Goal: Information Seeking & Learning: Learn about a topic

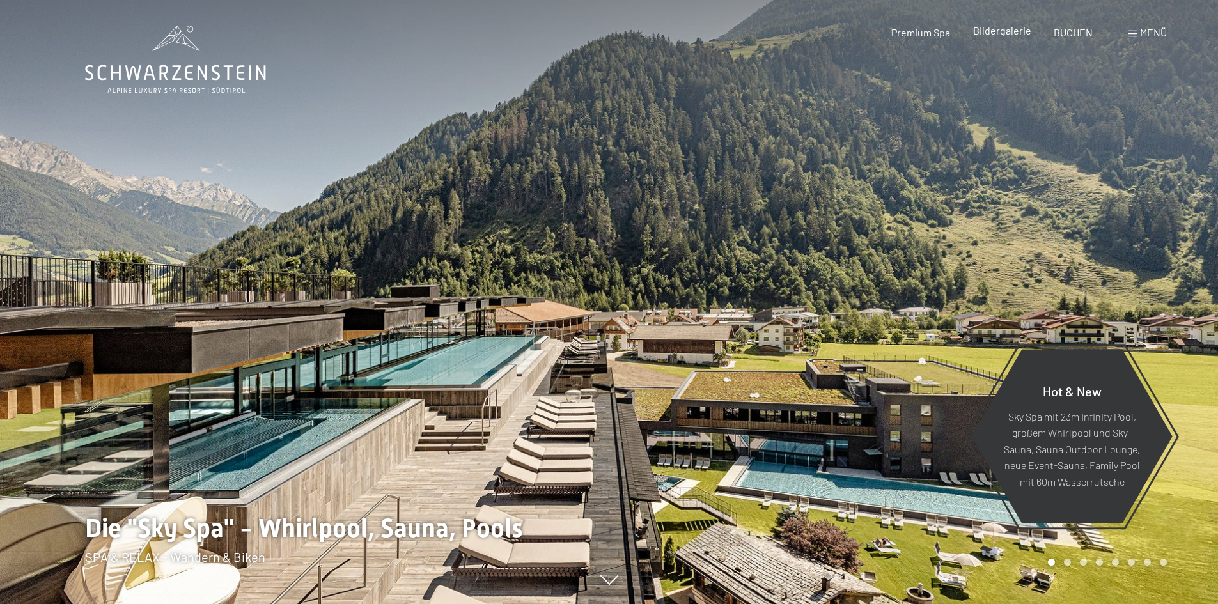
click at [1014, 30] on span "Bildergalerie" at bounding box center [1002, 30] width 58 height 12
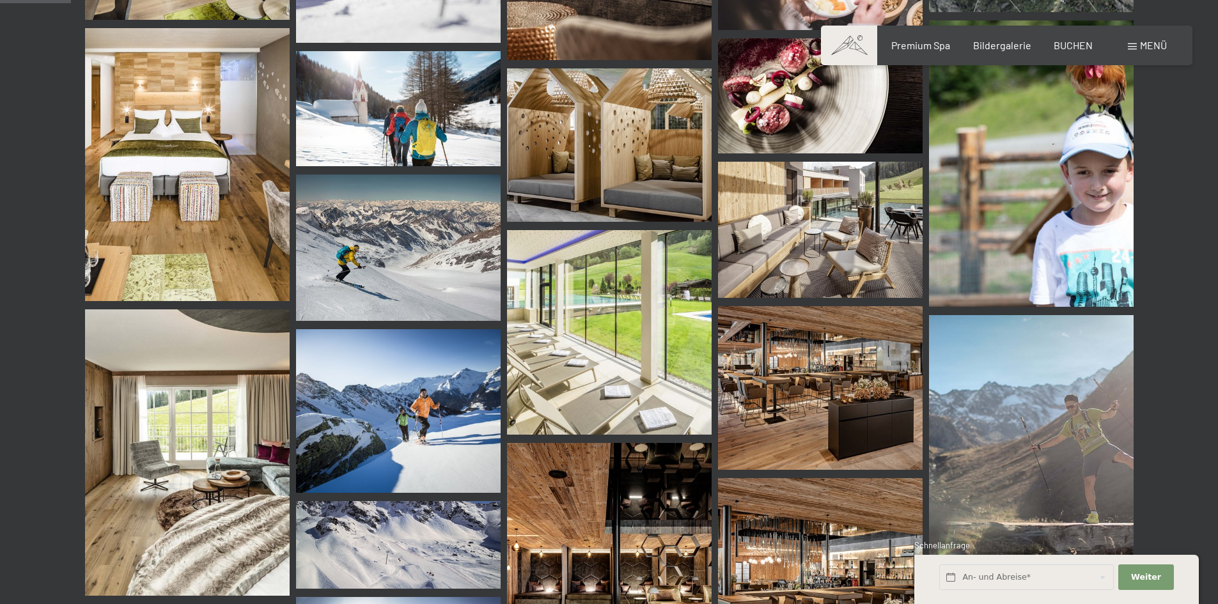
scroll to position [1023, 0]
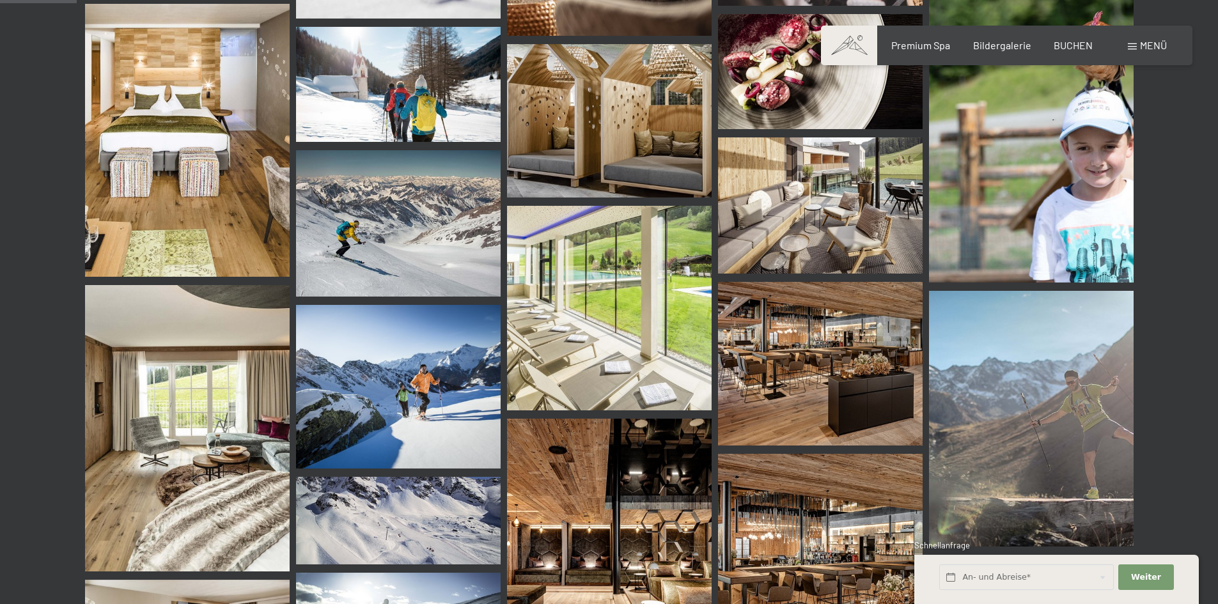
click at [745, 330] on img at bounding box center [820, 364] width 205 height 164
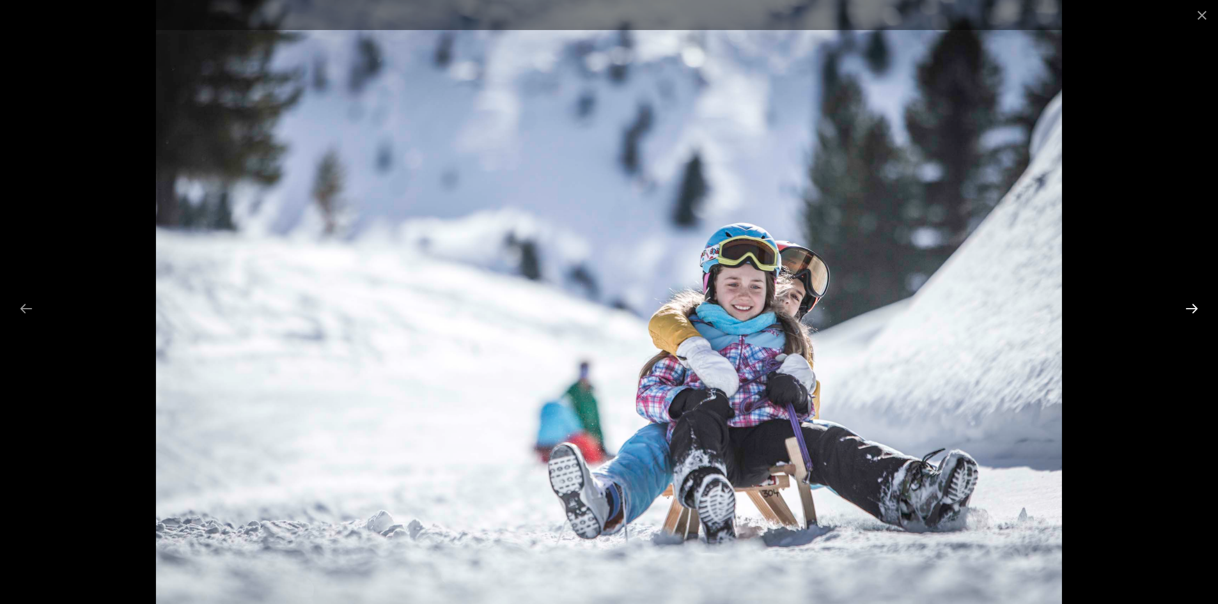
click at [1193, 305] on button "Next slide" at bounding box center [1191, 308] width 27 height 25
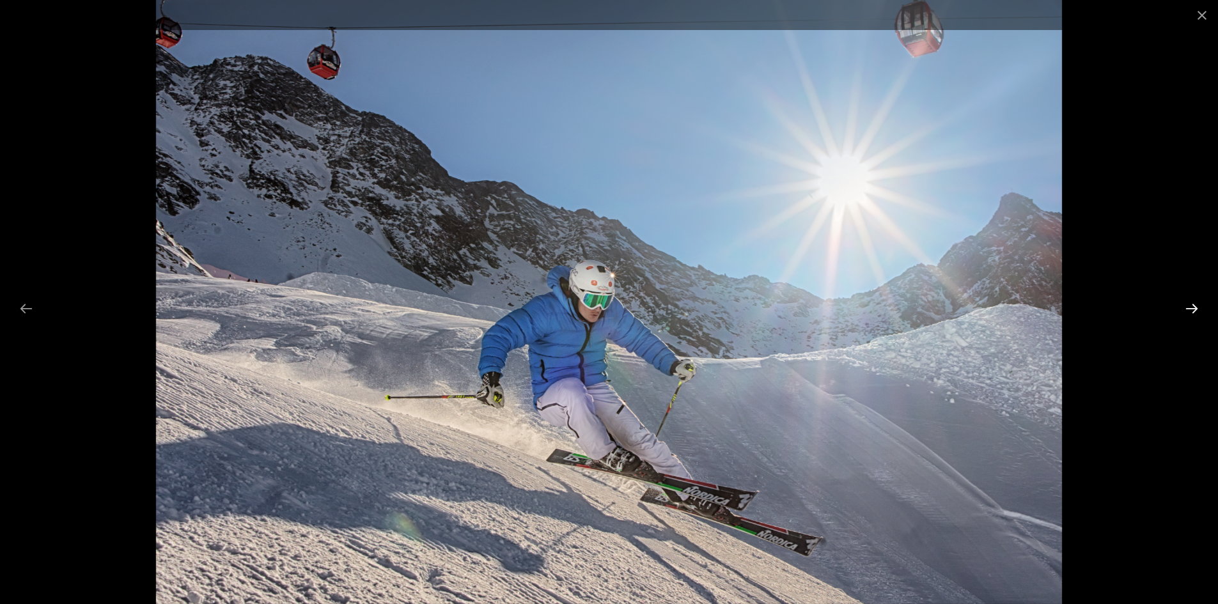
click at [1193, 305] on button "Next slide" at bounding box center [1191, 308] width 27 height 25
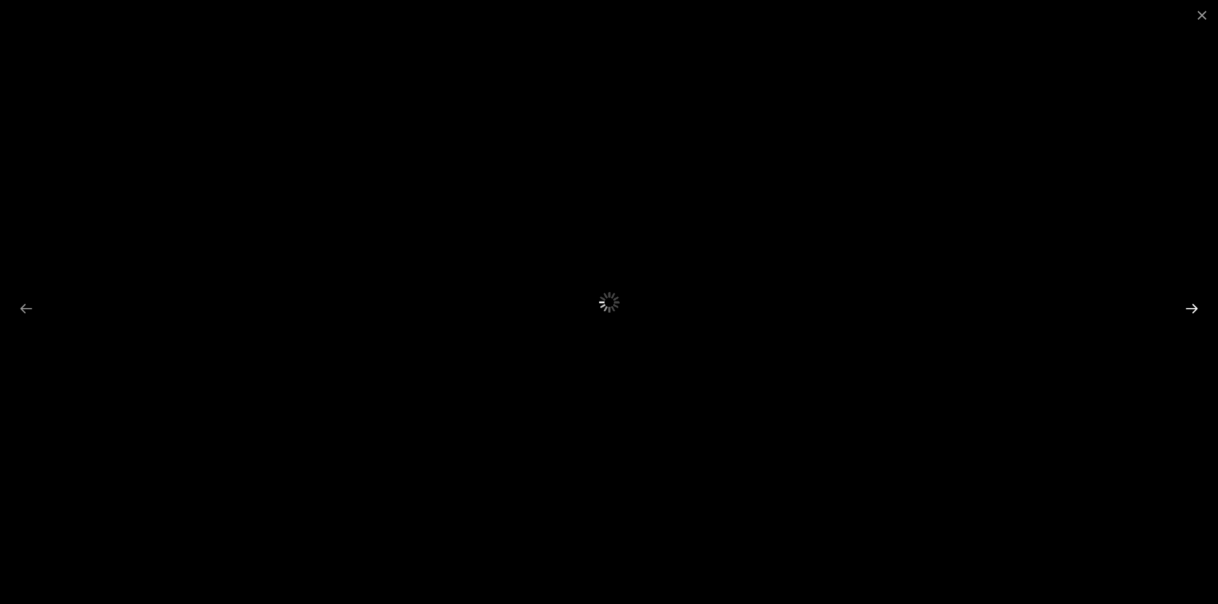
click at [1193, 305] on button "Next slide" at bounding box center [1191, 308] width 27 height 25
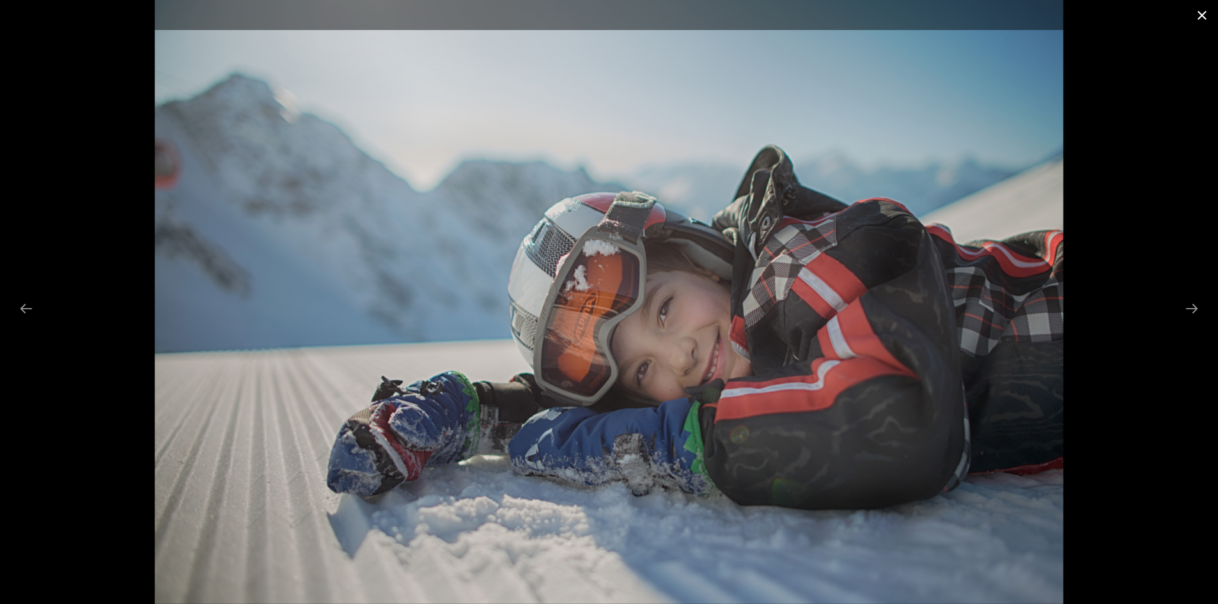
click at [1205, 16] on button "Close gallery" at bounding box center [1202, 15] width 32 height 30
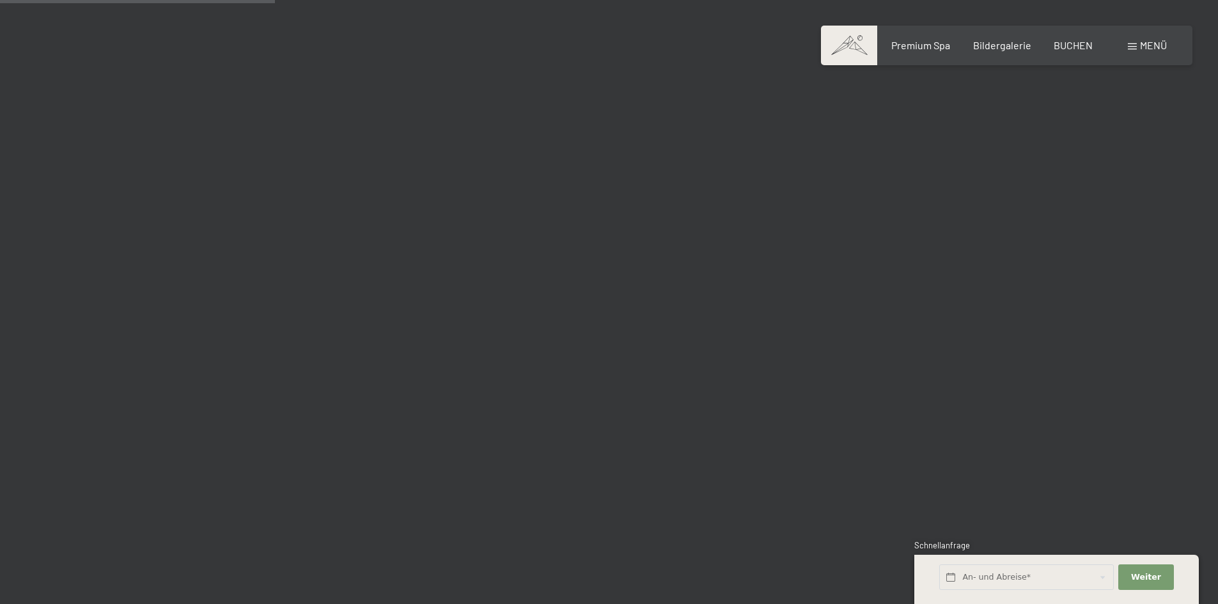
scroll to position [3707, 0]
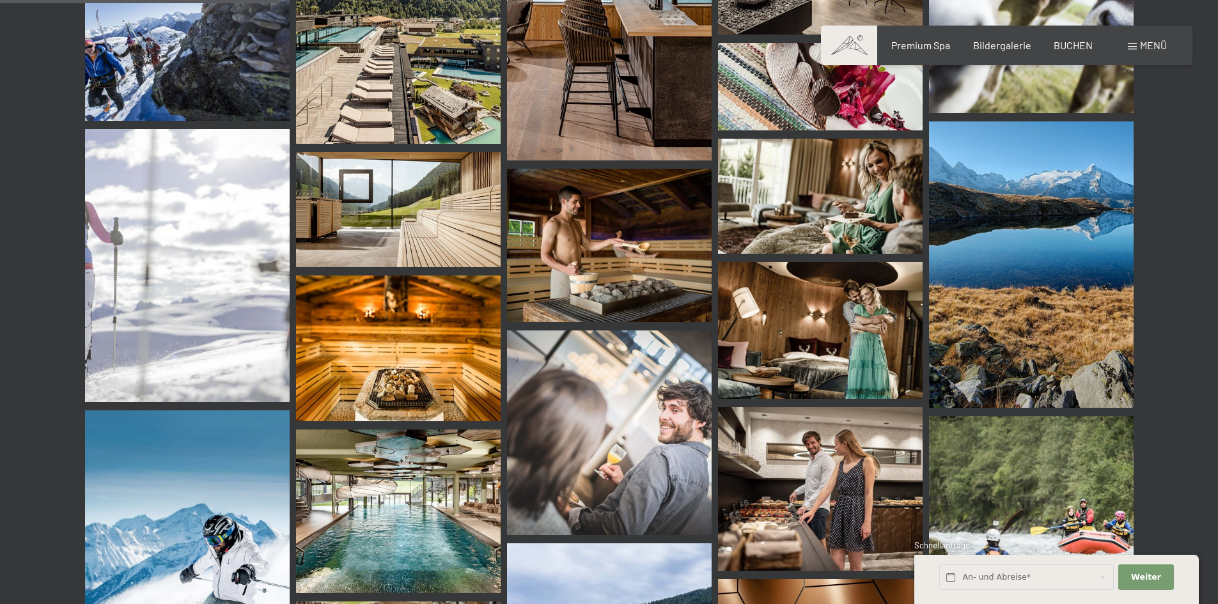
click at [387, 446] on img at bounding box center [398, 512] width 205 height 164
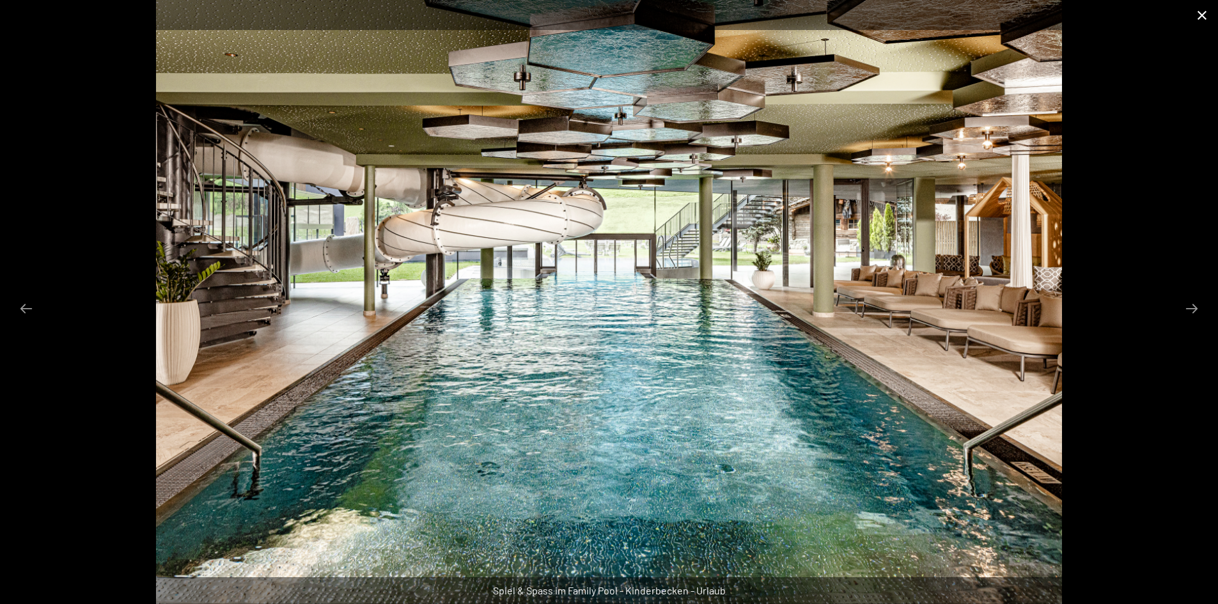
click at [1198, 16] on button "Close gallery" at bounding box center [1202, 15] width 32 height 30
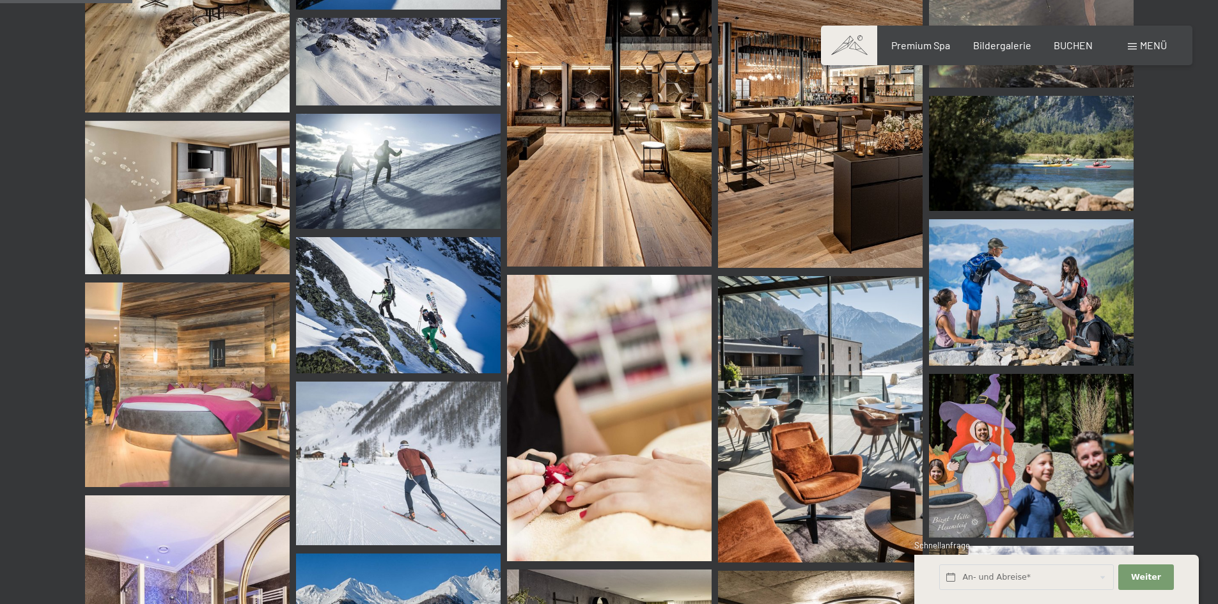
scroll to position [0, 0]
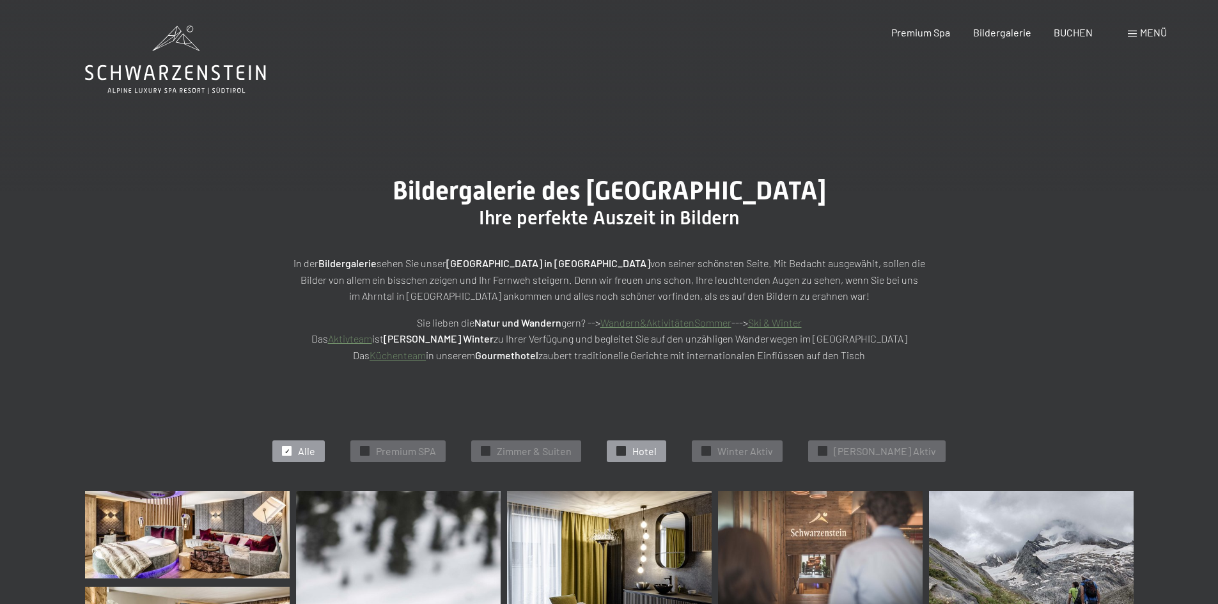
click at [626, 454] on div at bounding box center [621, 451] width 10 height 10
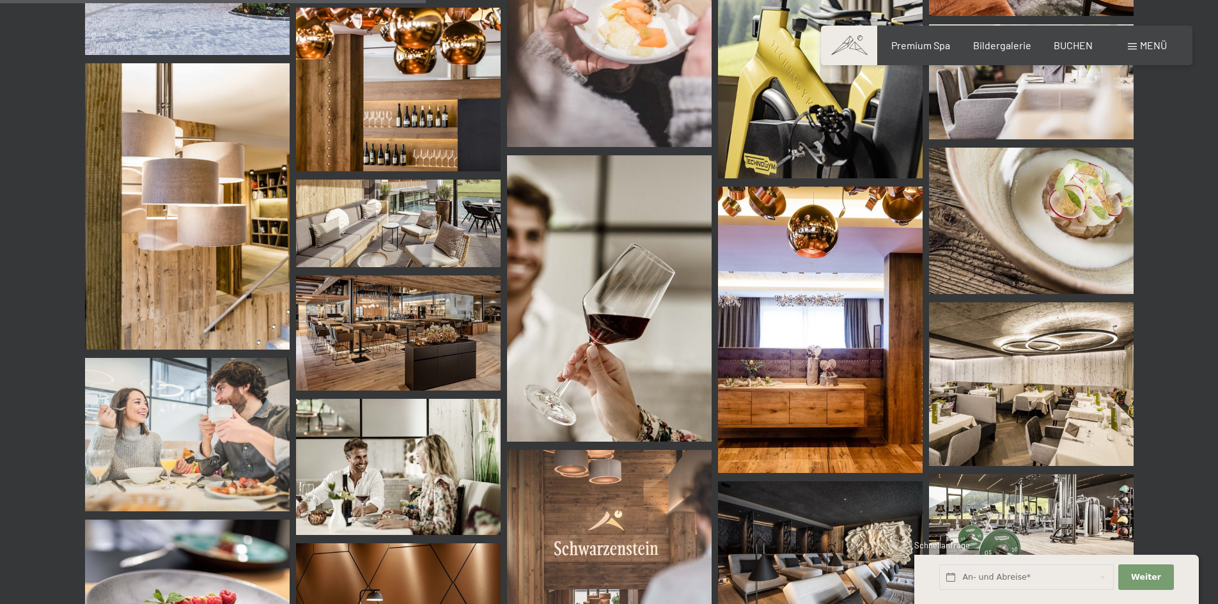
scroll to position [578, 0]
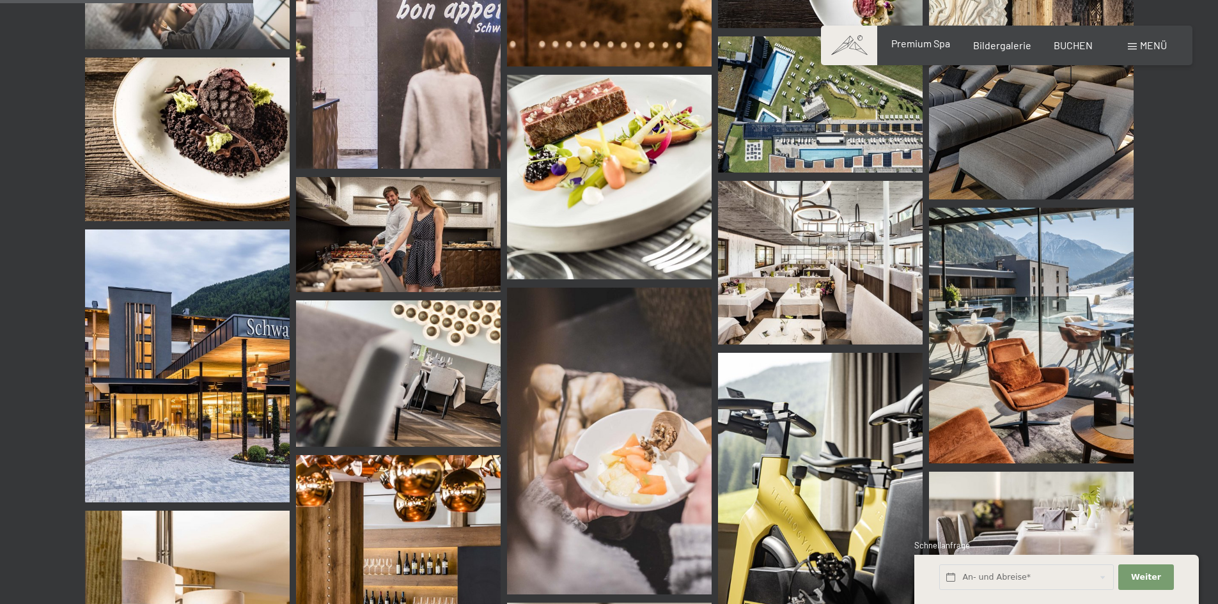
click at [910, 46] on span "Premium Spa" at bounding box center [920, 43] width 59 height 12
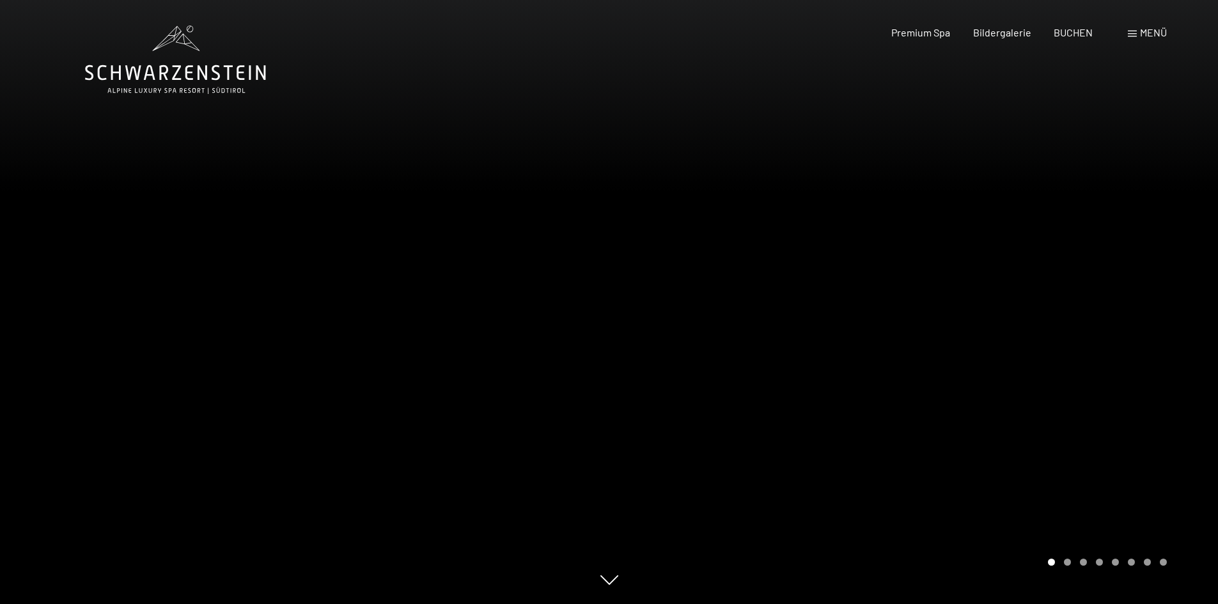
click at [1135, 30] on div "Menü" at bounding box center [1147, 33] width 39 height 14
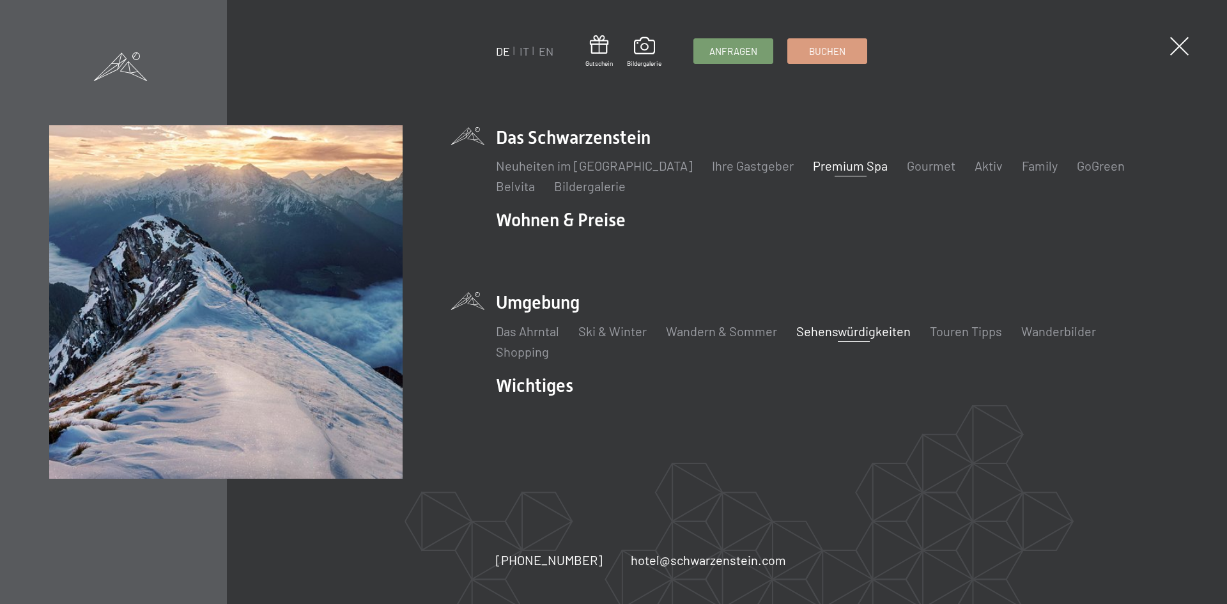
click at [812, 330] on link "Sehenswürdigkeiten" at bounding box center [853, 330] width 114 height 15
click at [945, 327] on link "Touren Tipps" at bounding box center [966, 330] width 72 height 15
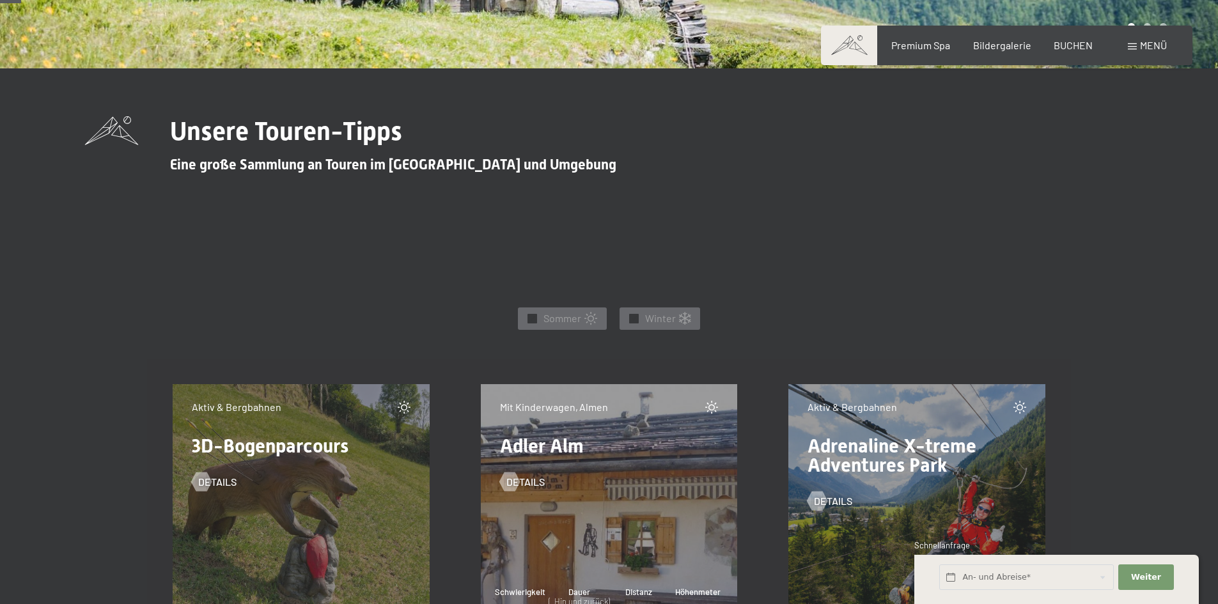
scroll to position [511, 0]
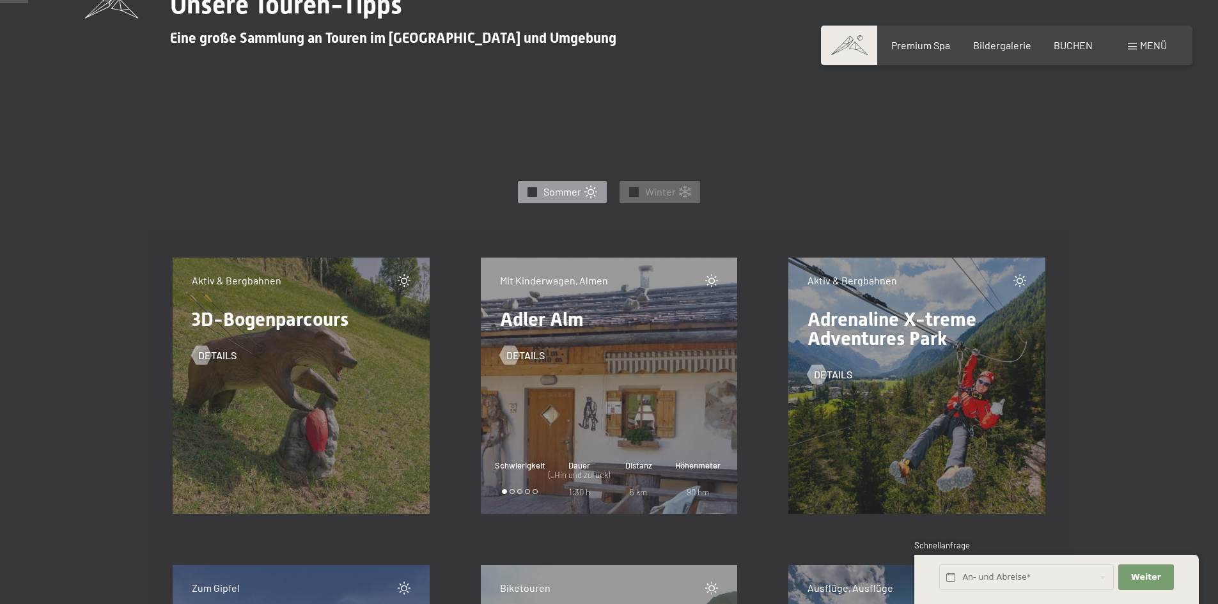
click at [531, 190] on span "✓" at bounding box center [532, 191] width 5 height 9
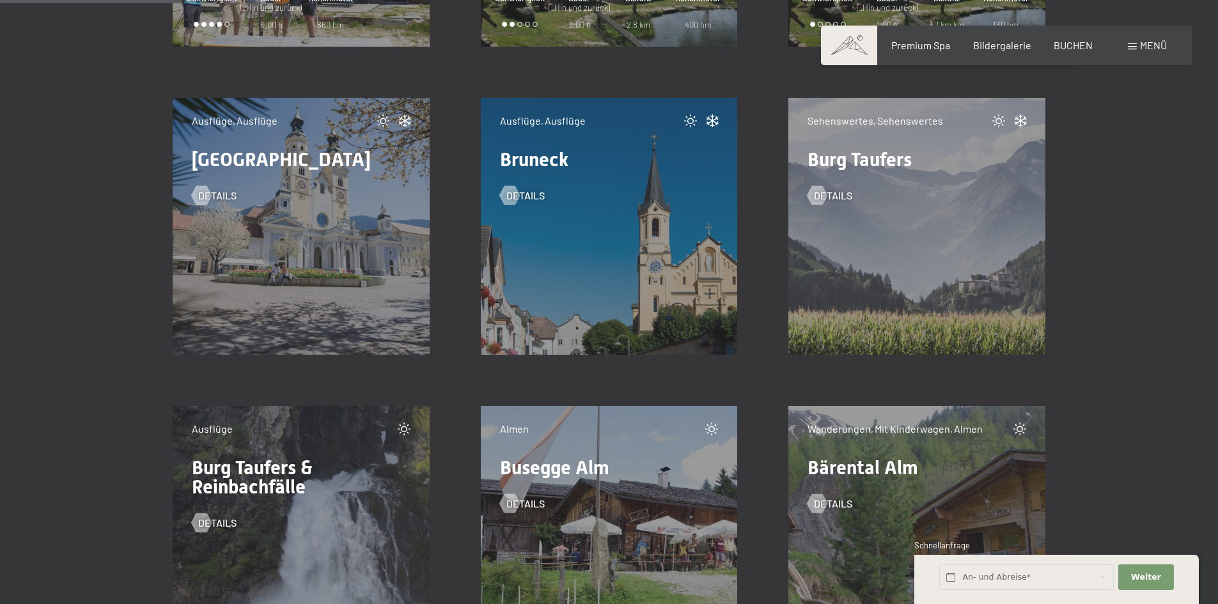
scroll to position [2940, 0]
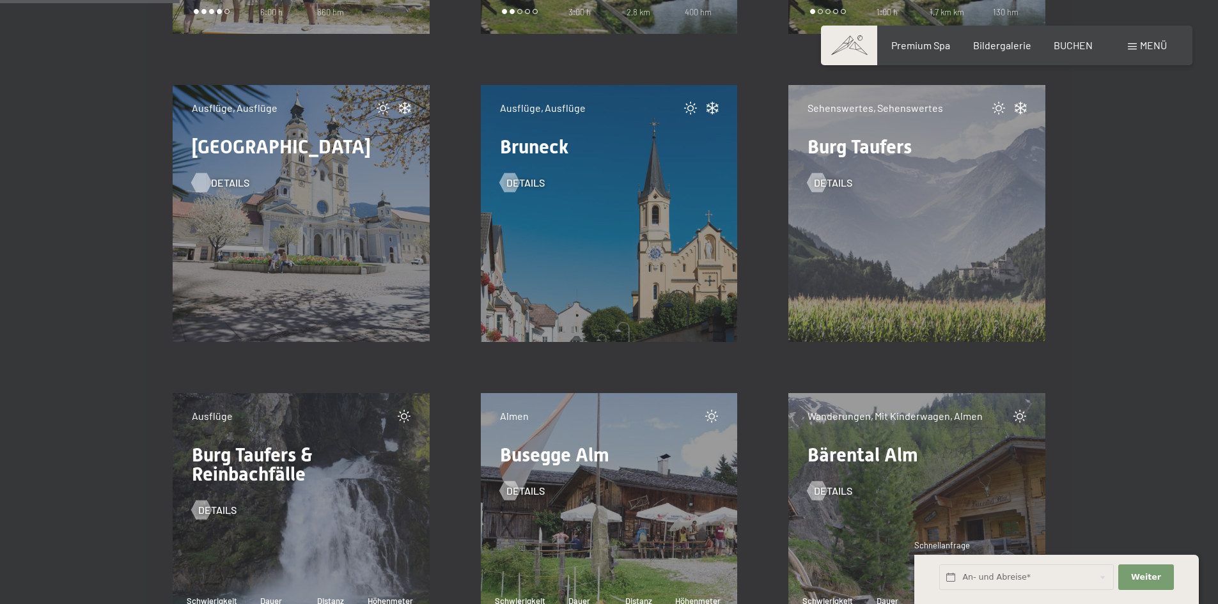
click at [210, 180] on link "Details" at bounding box center [214, 183] width 45 height 14
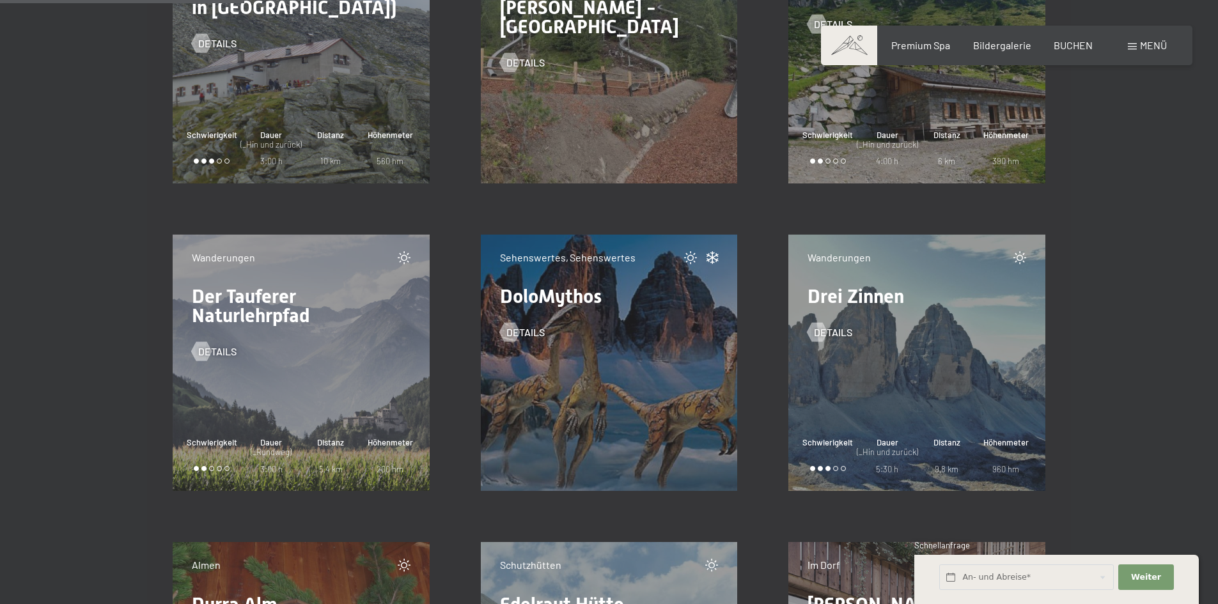
scroll to position [4027, 0]
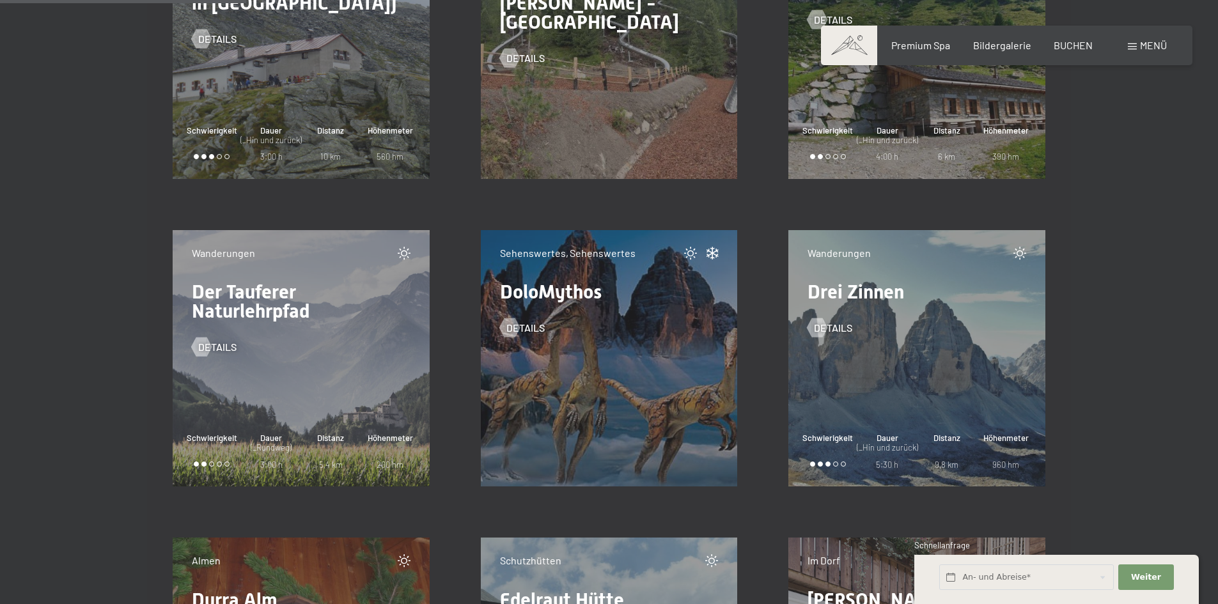
click at [882, 339] on div "Wanderungen Drei Zinnen Details Schwierigkeit Dauer (_Hin und zurück) 5:30 h Di…" at bounding box center [916, 358] width 257 height 257
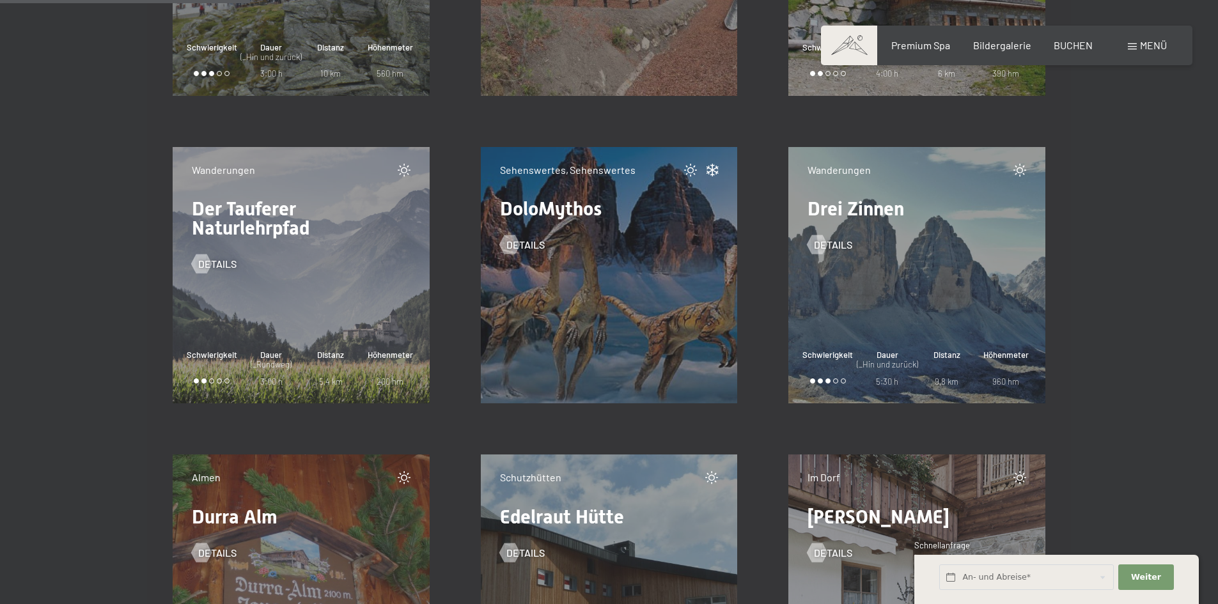
scroll to position [4219, 0]
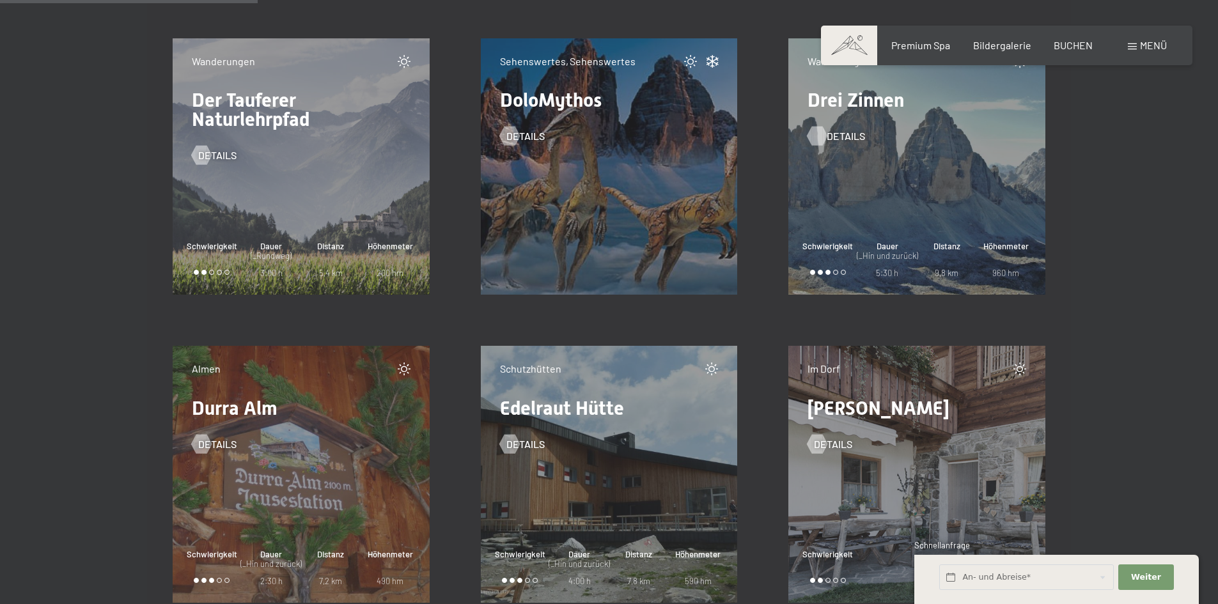
click at [826, 137] on span "Details" at bounding box center [845, 136] width 38 height 14
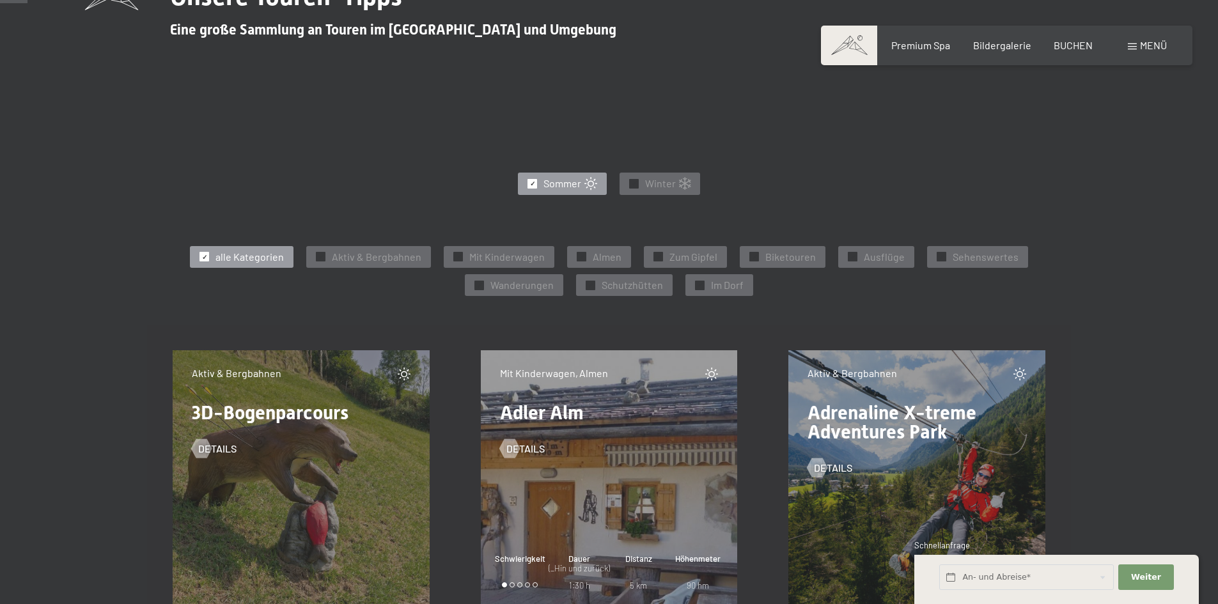
scroll to position [447, 0]
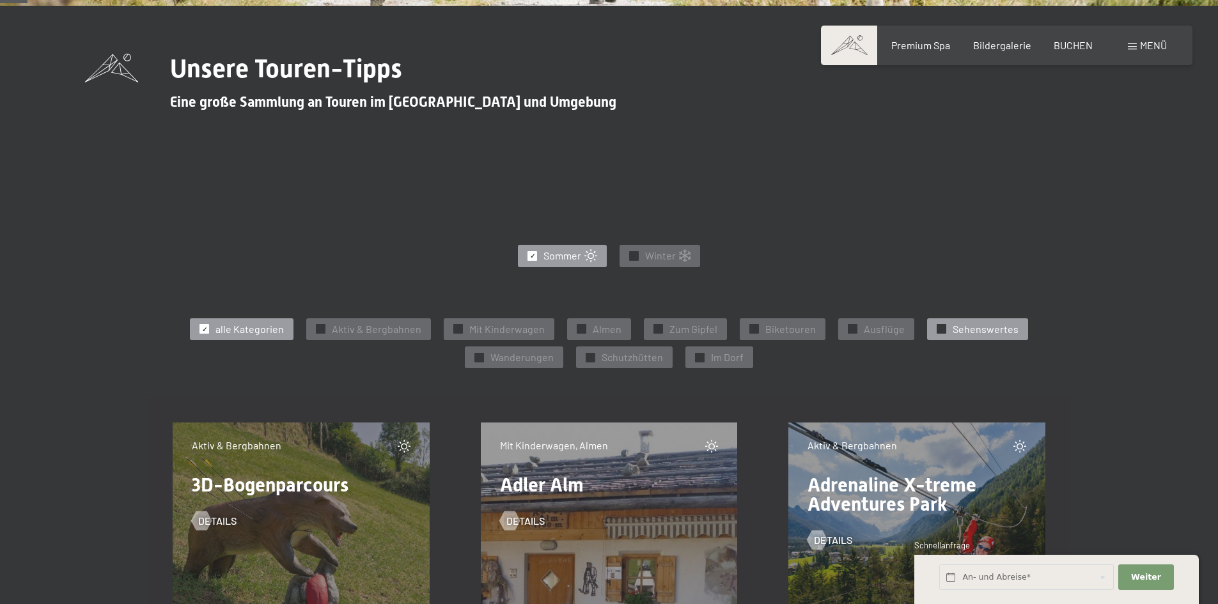
click at [939, 325] on span "✓" at bounding box center [941, 329] width 5 height 9
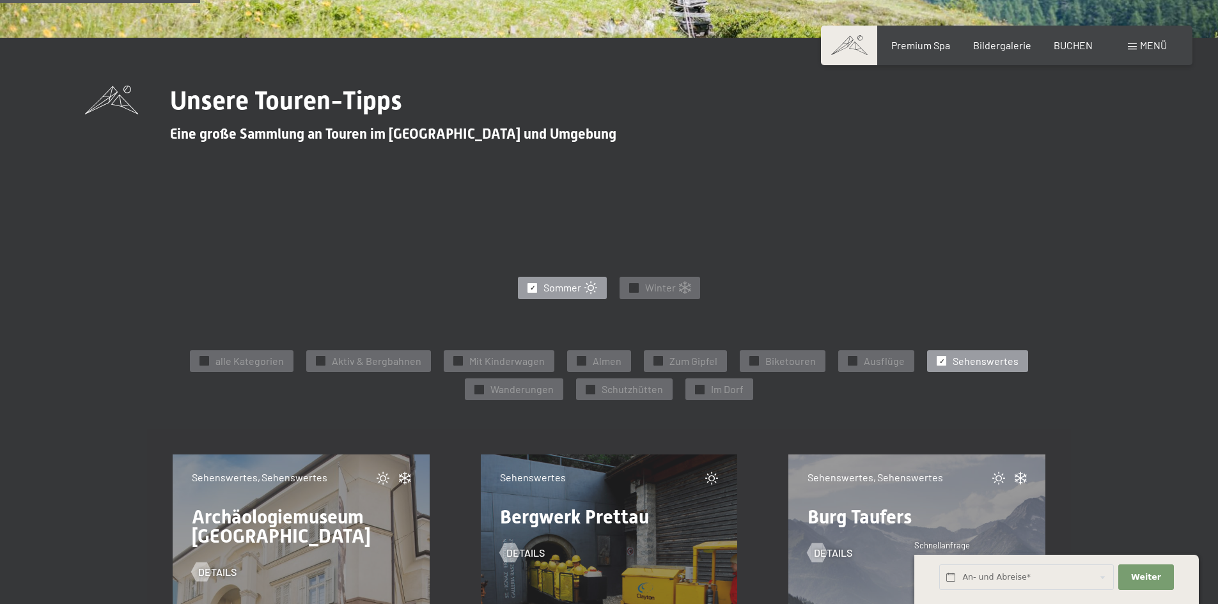
scroll to position [384, 0]
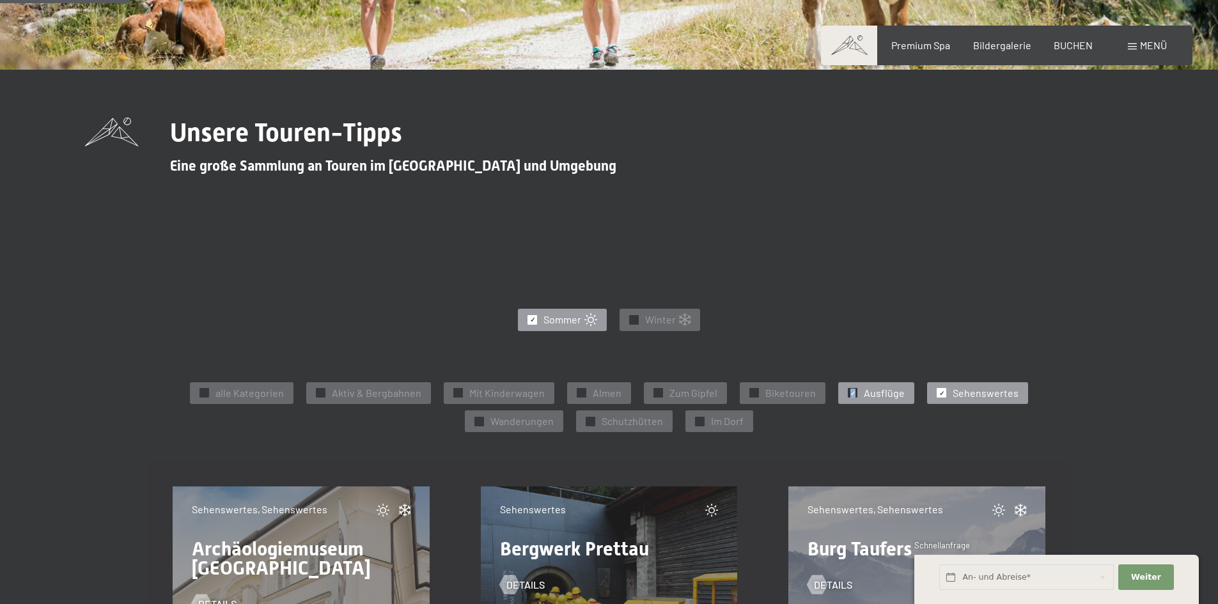
click at [850, 389] on span "✓" at bounding box center [852, 393] width 5 height 9
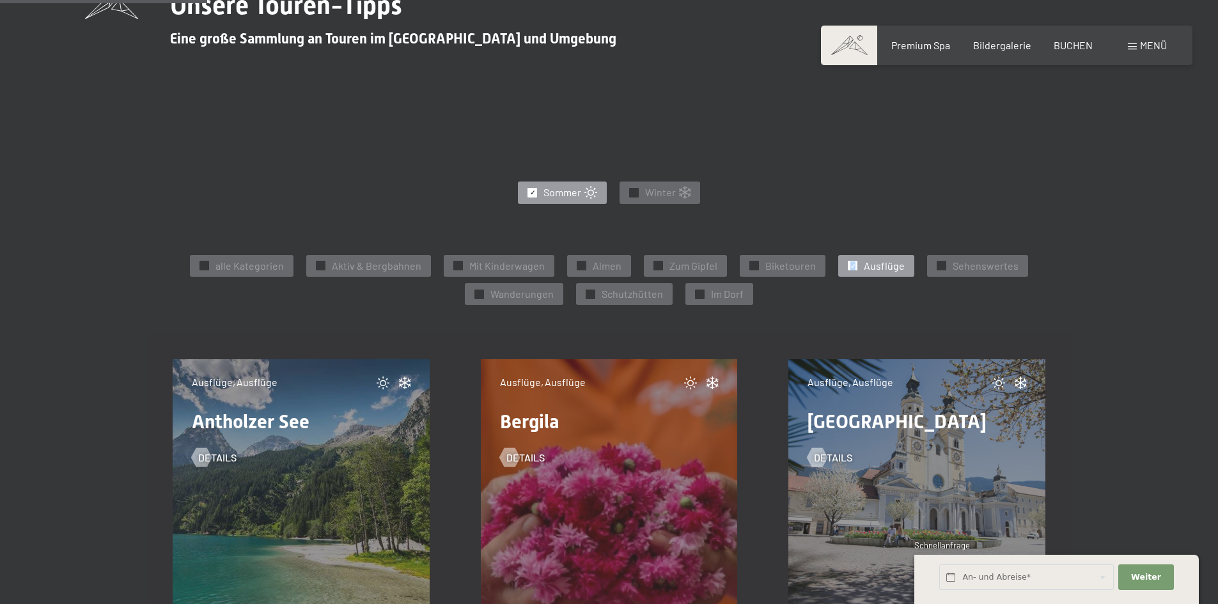
scroll to position [511, 0]
click at [583, 262] on span "✓" at bounding box center [581, 265] width 5 height 9
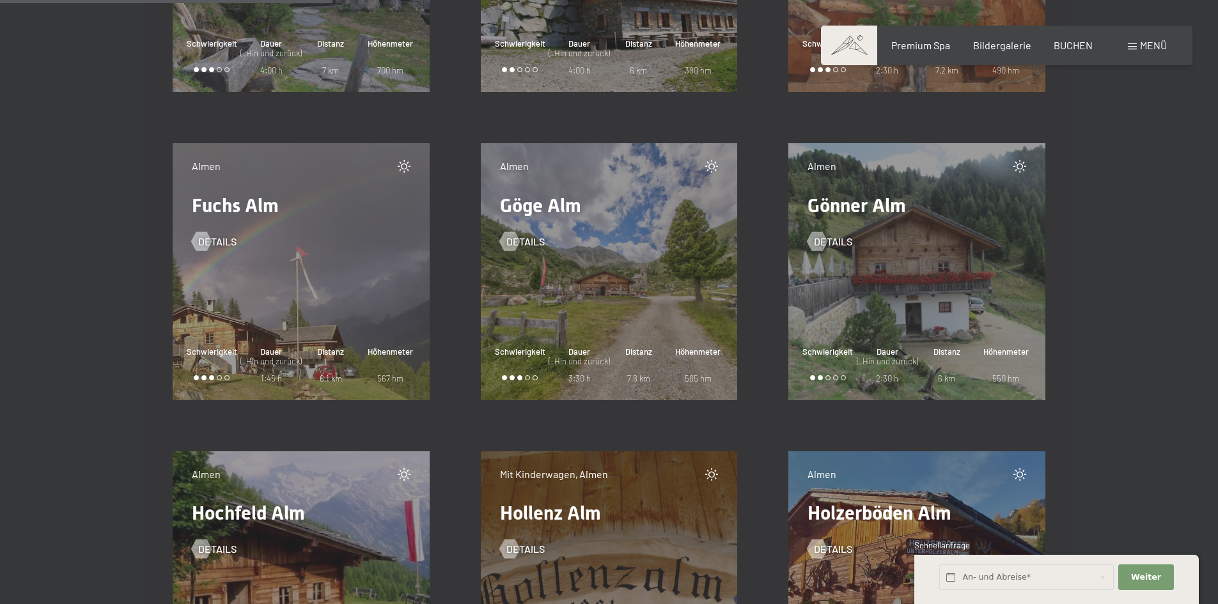
scroll to position [1662, 0]
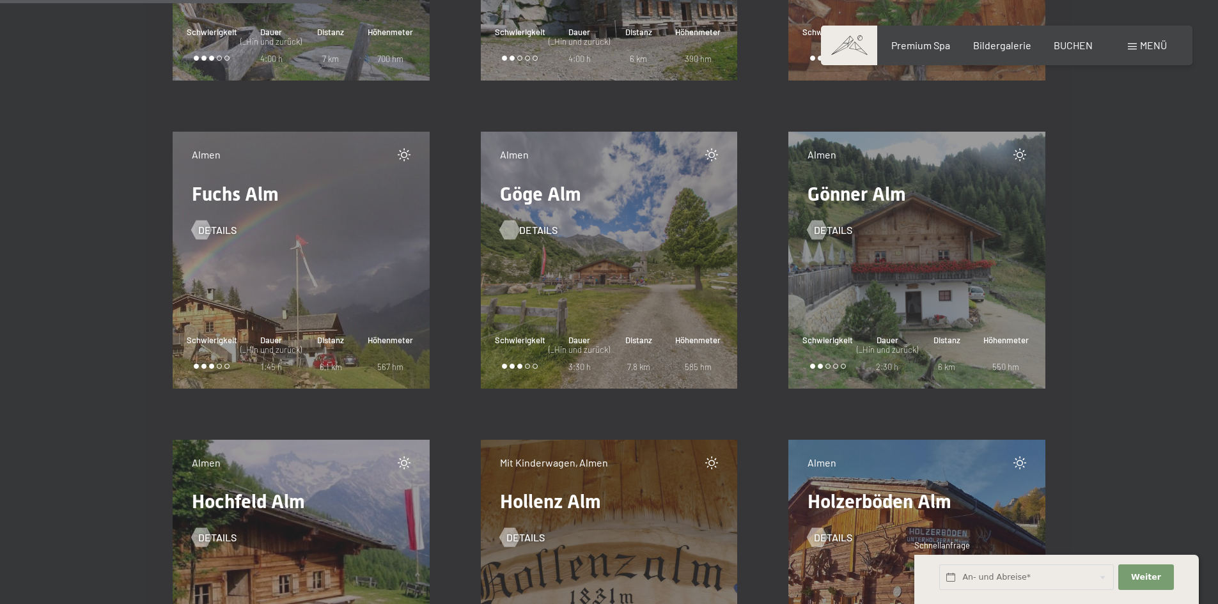
click at [523, 228] on span "Details" at bounding box center [538, 230] width 38 height 14
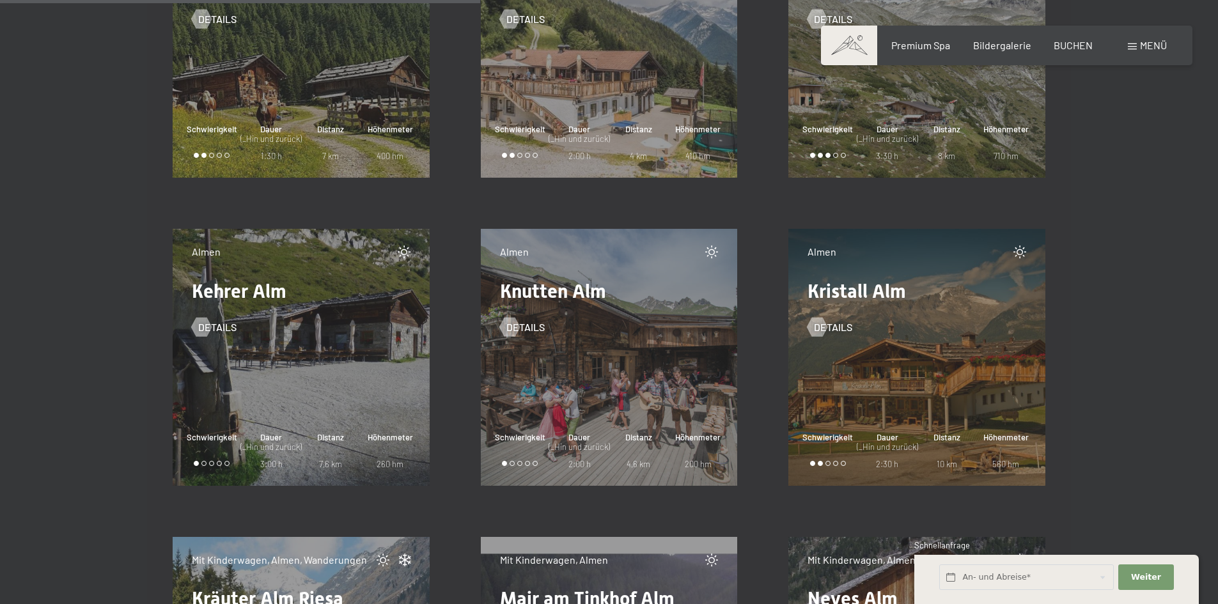
scroll to position [2493, 0]
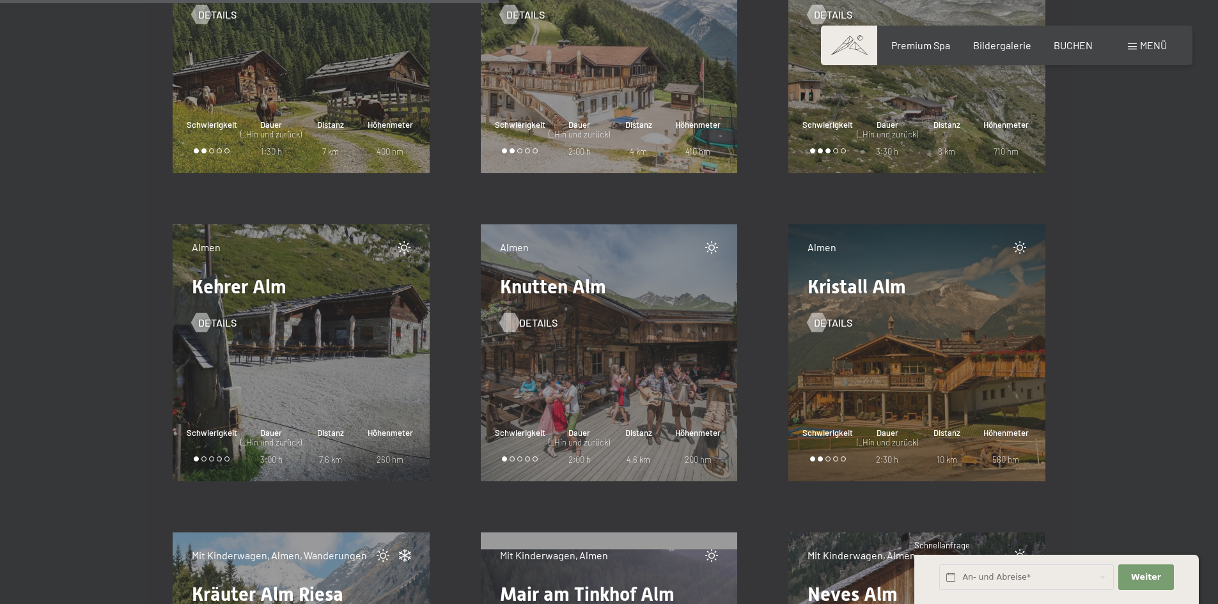
click at [529, 322] on span "Details" at bounding box center [538, 323] width 38 height 14
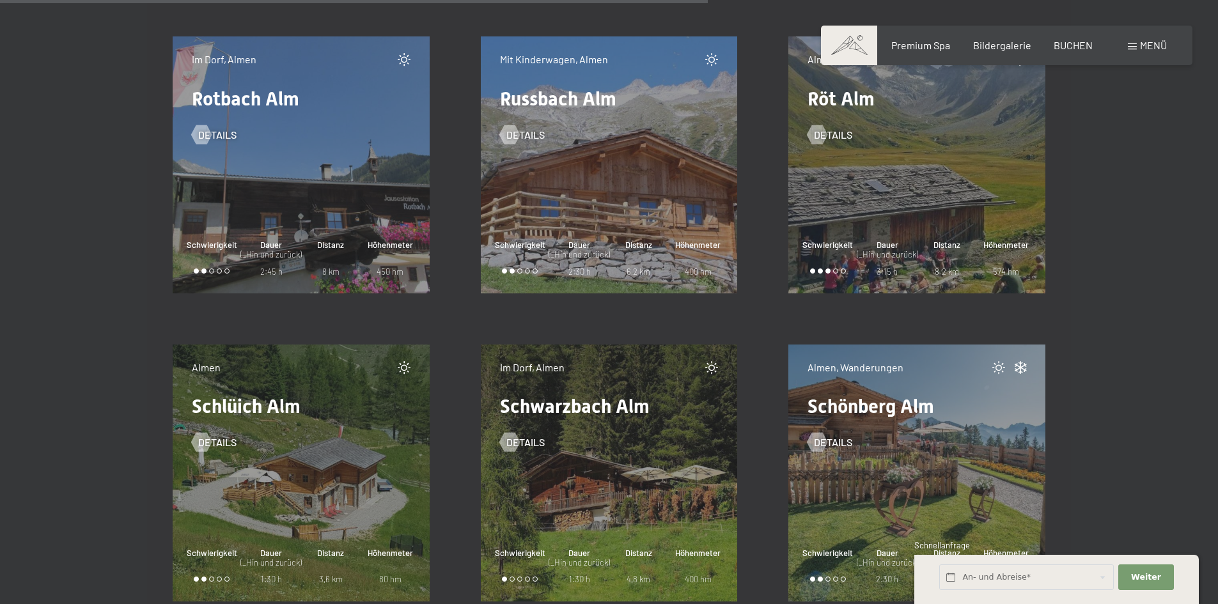
scroll to position [3643, 0]
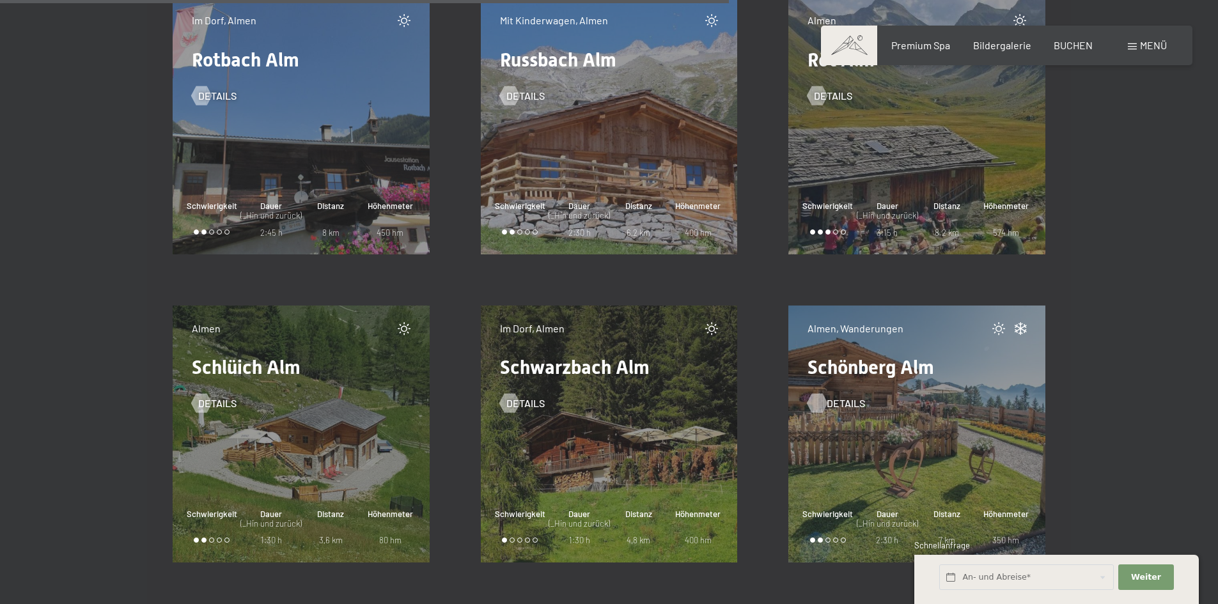
click at [828, 400] on span "Details" at bounding box center [845, 403] width 38 height 14
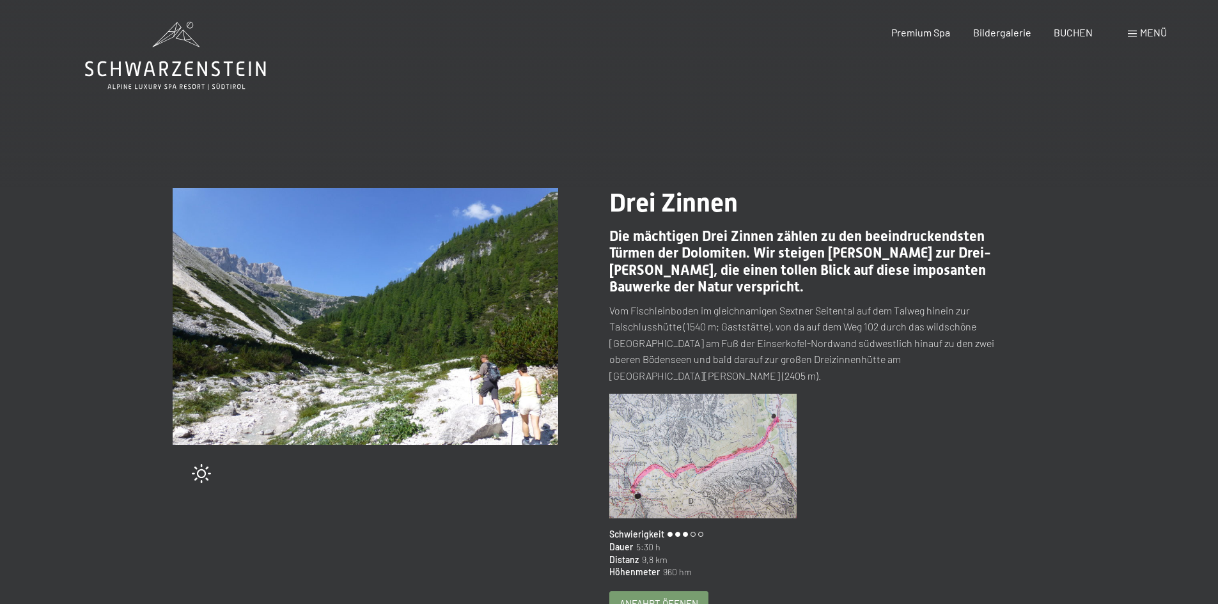
scroll to position [128, 0]
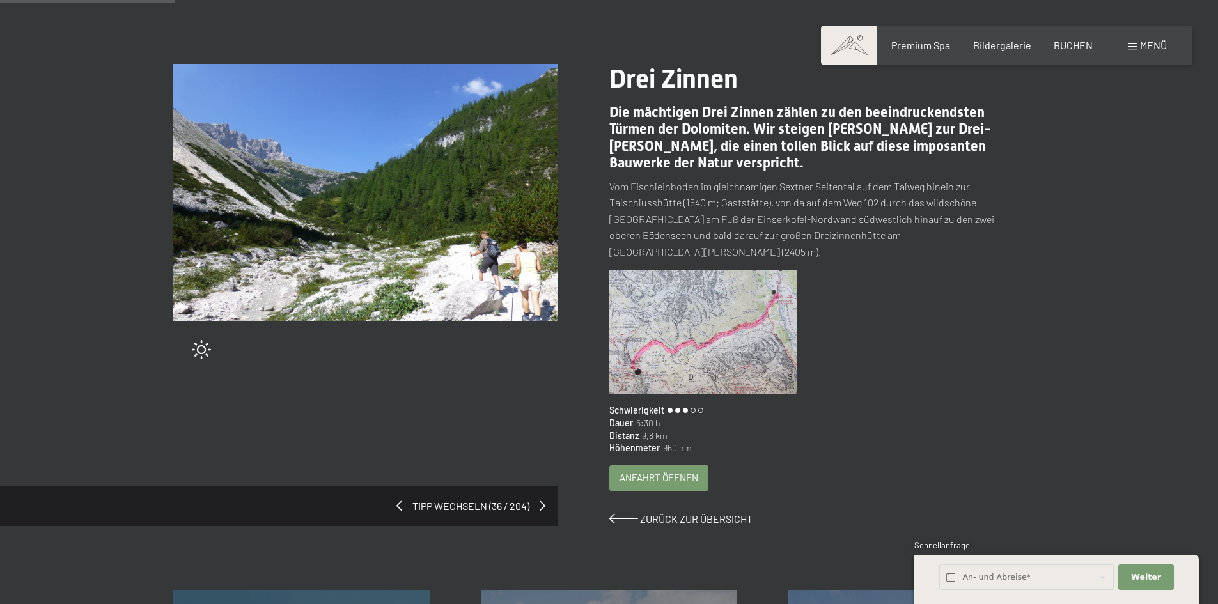
click at [671, 471] on span "Anfahrt öffnen" at bounding box center [658, 477] width 79 height 13
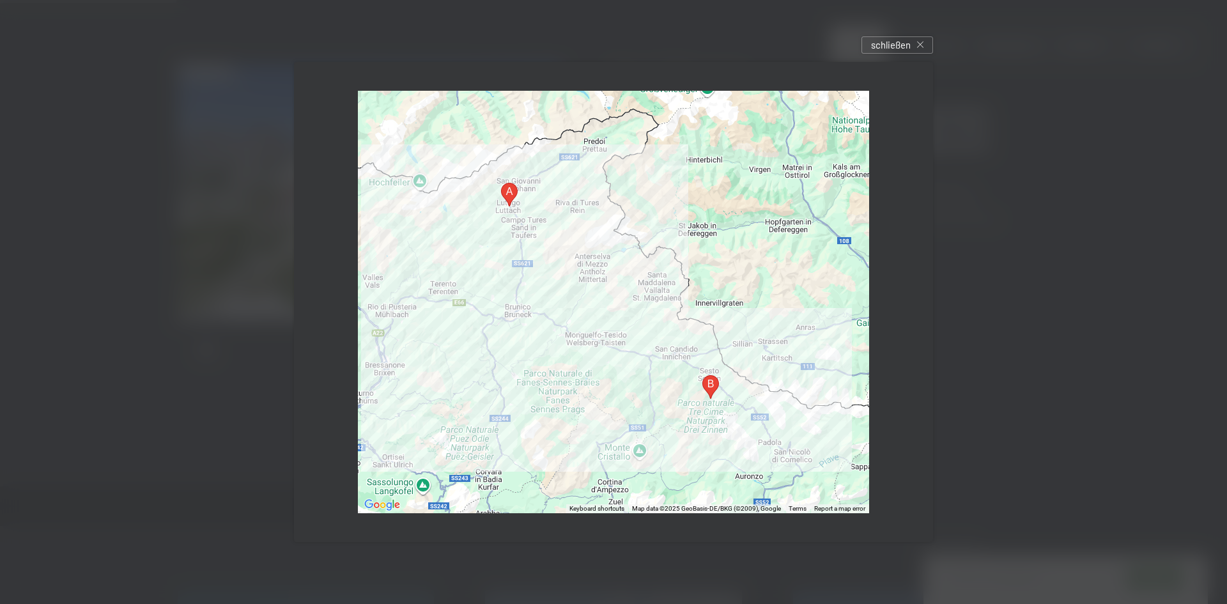
click at [726, 392] on div at bounding box center [613, 302] width 511 height 423
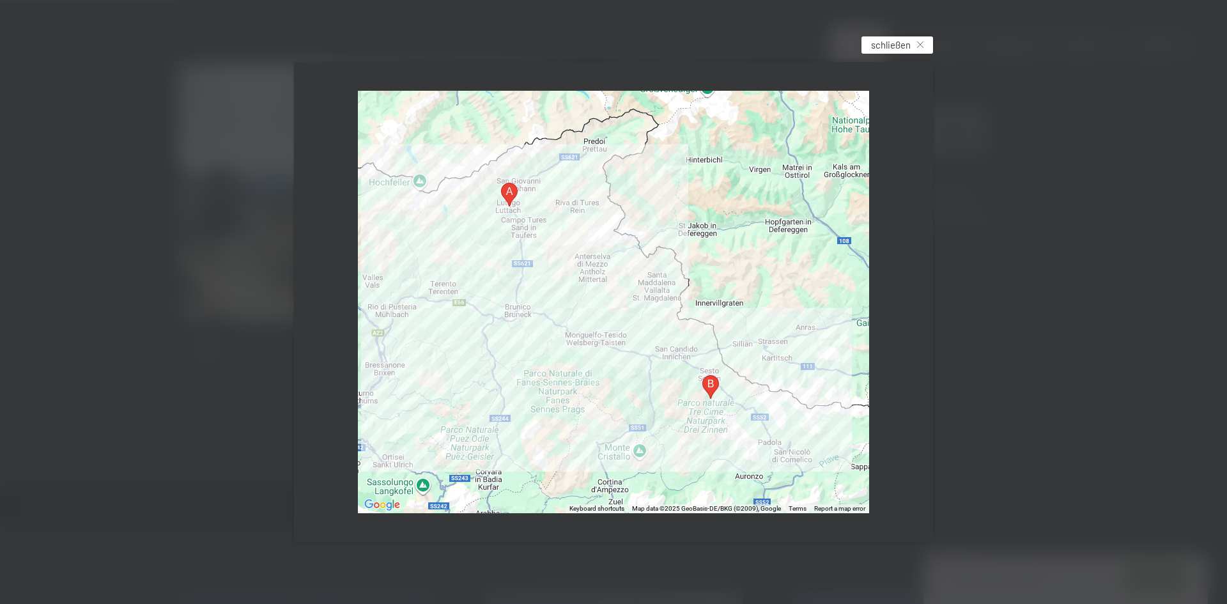
click at [877, 51] on span "schließen" at bounding box center [891, 44] width 40 height 13
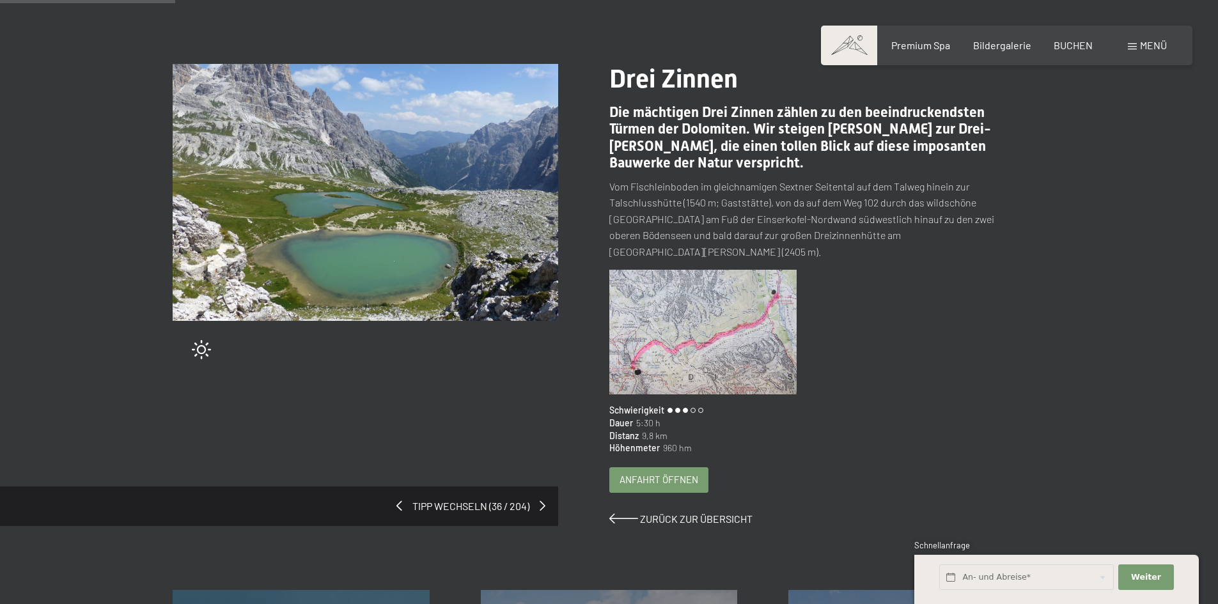
click at [643, 287] on img at bounding box center [703, 332] width 188 height 125
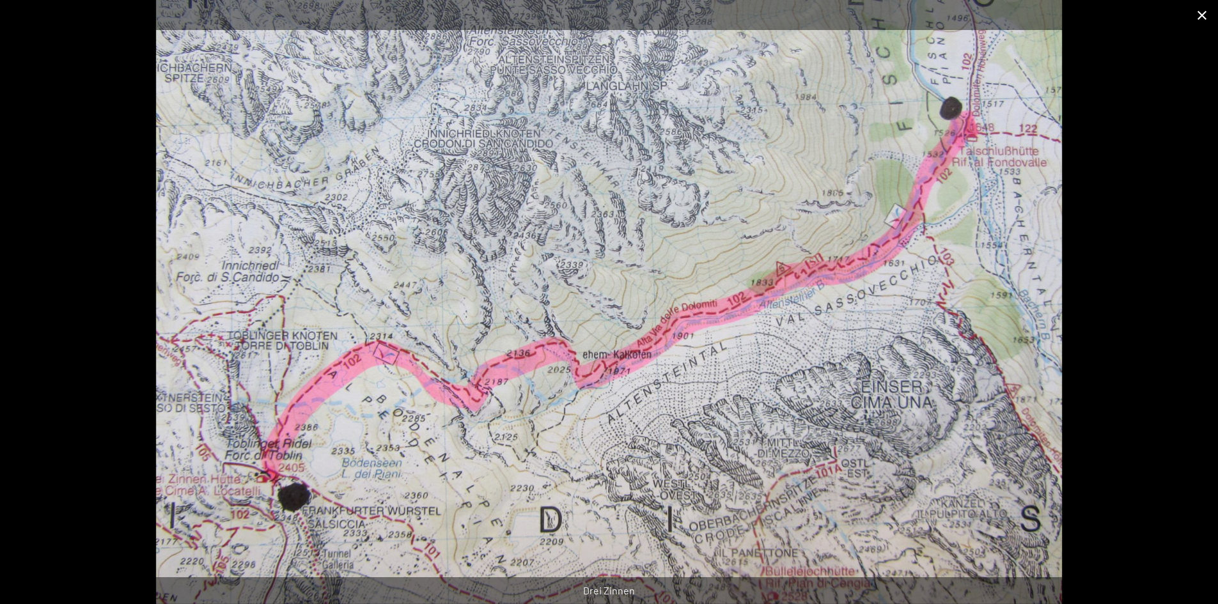
click at [1202, 12] on button "Close gallery" at bounding box center [1202, 15] width 32 height 30
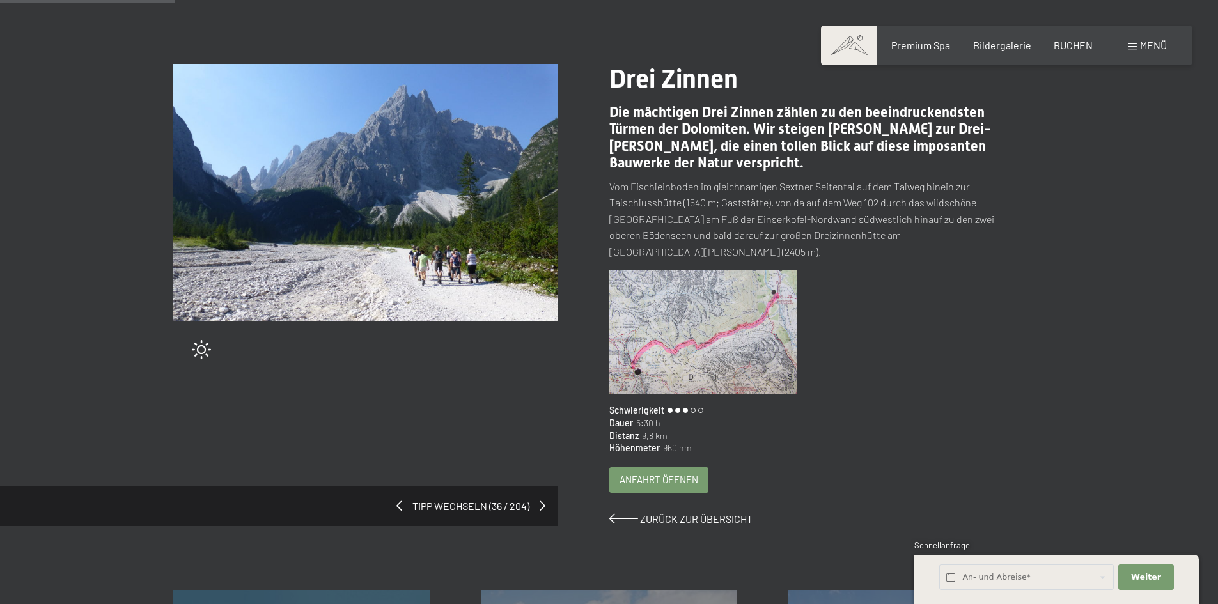
click at [477, 178] on img at bounding box center [365, 192] width 385 height 257
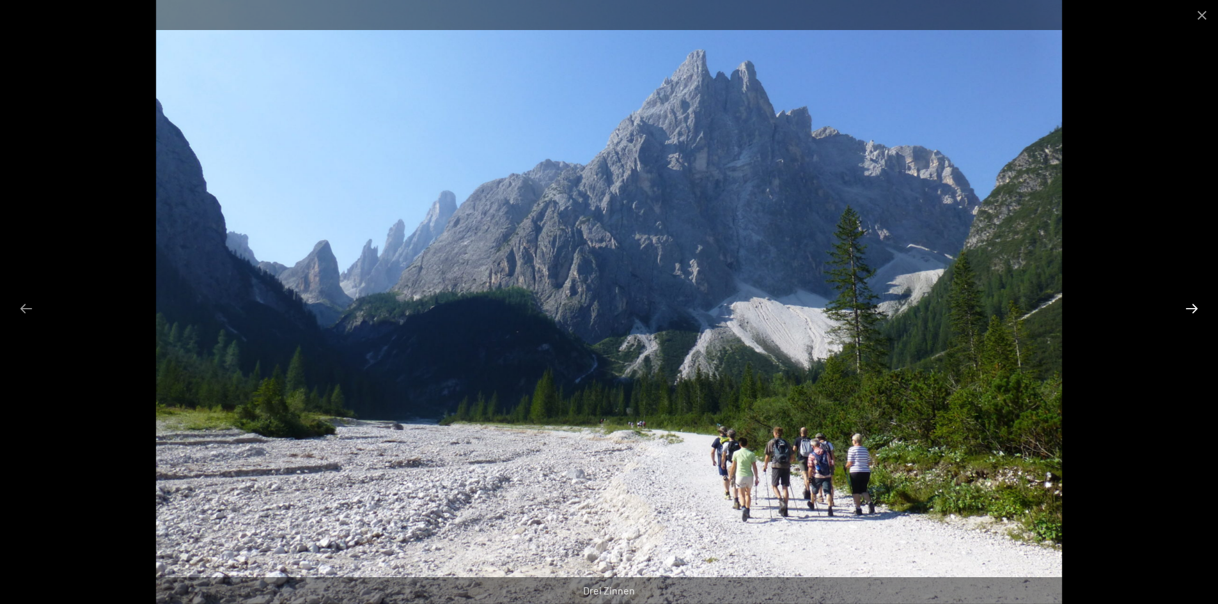
click at [1188, 302] on button "Next slide" at bounding box center [1191, 308] width 27 height 25
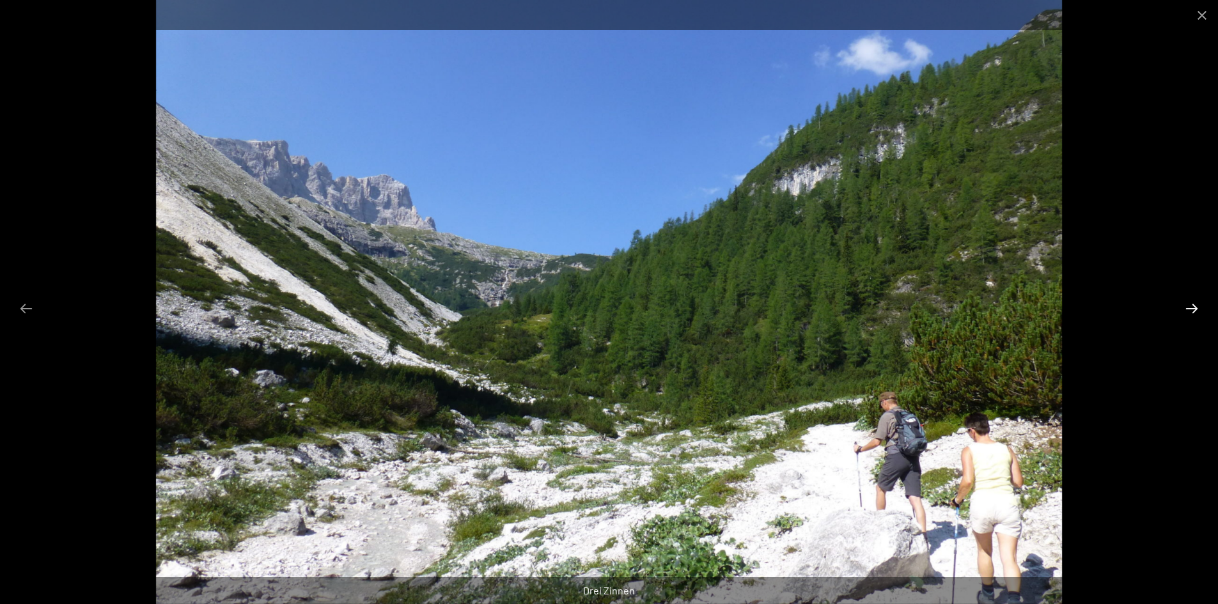
click at [1188, 302] on button "Next slide" at bounding box center [1191, 308] width 27 height 25
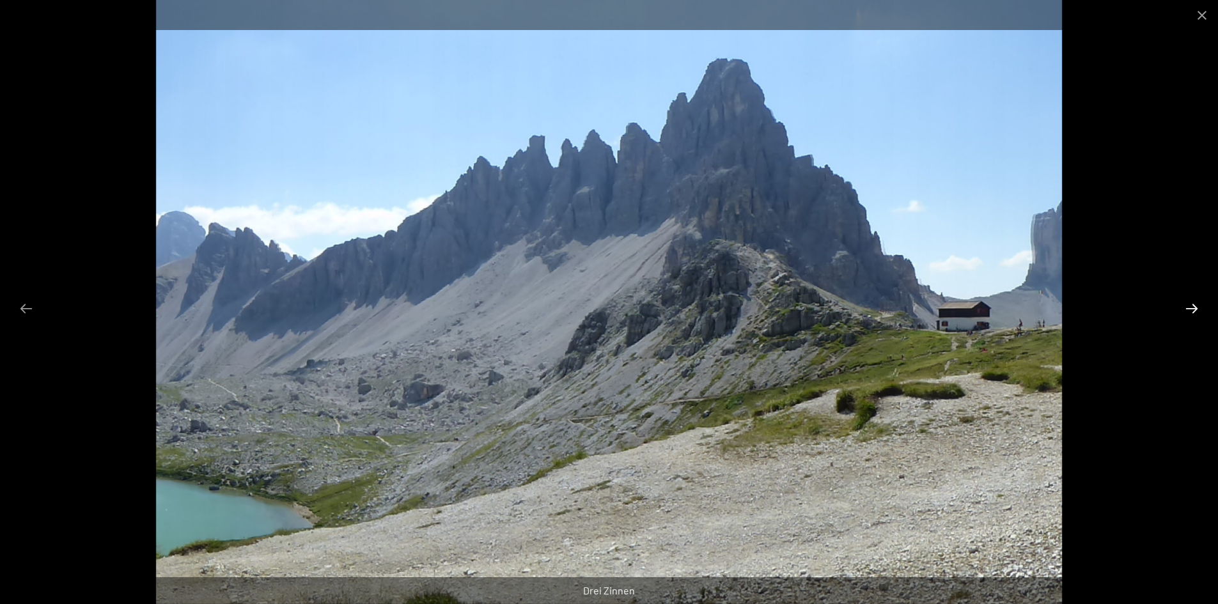
click at [1188, 302] on button "Next slide" at bounding box center [1191, 308] width 27 height 25
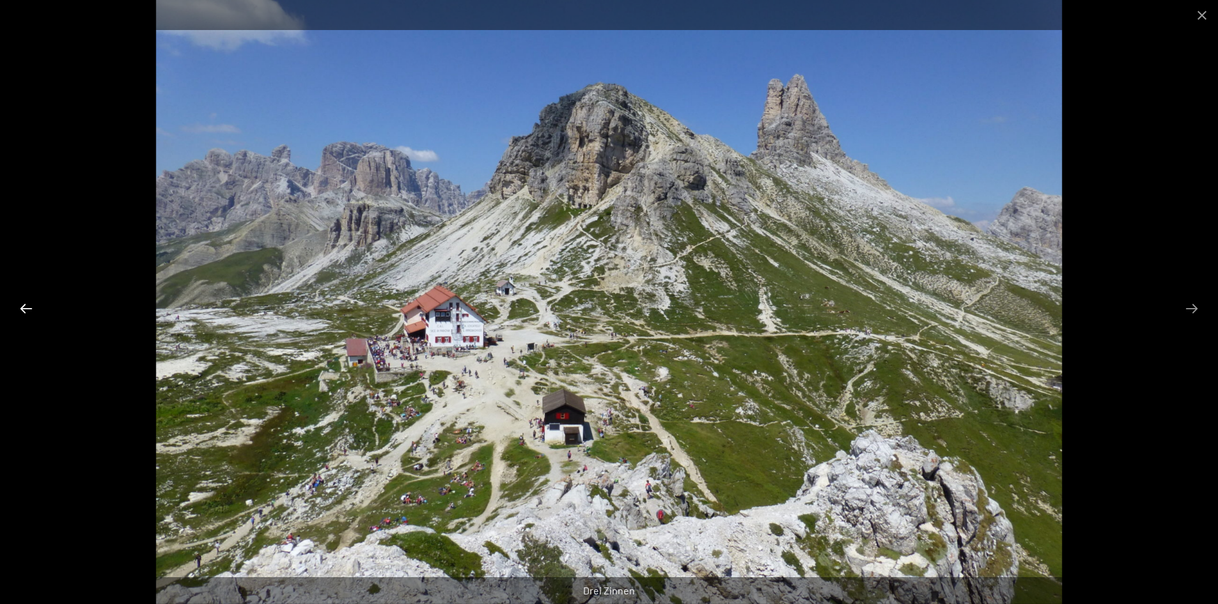
click at [26, 306] on button "Previous slide" at bounding box center [26, 308] width 27 height 25
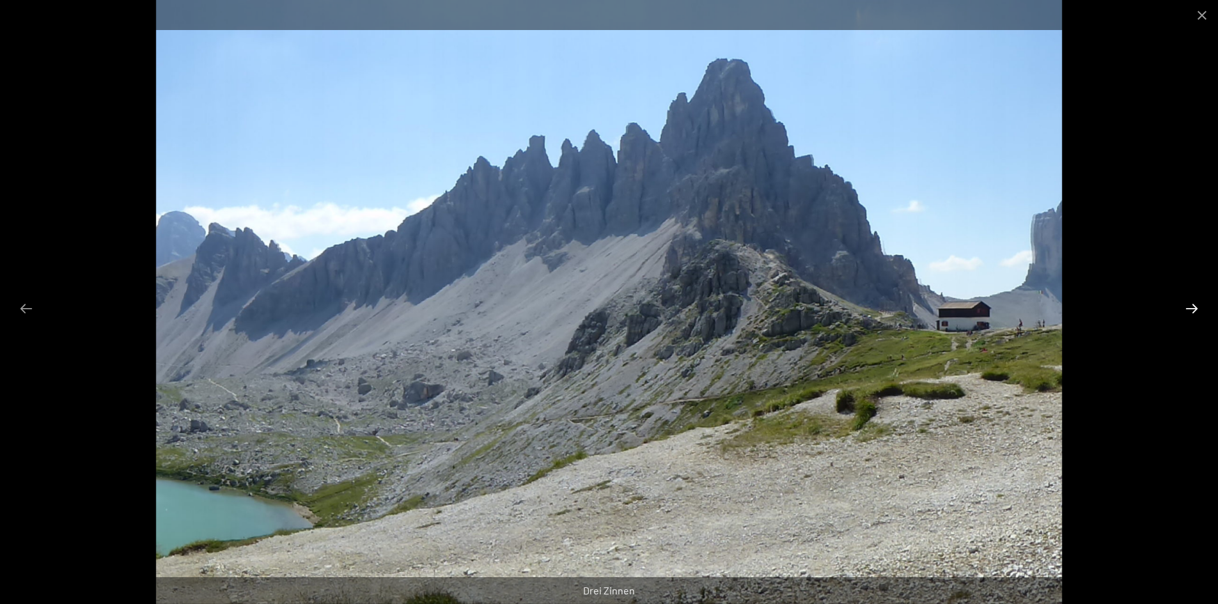
click at [1189, 308] on button "Next slide" at bounding box center [1191, 308] width 27 height 25
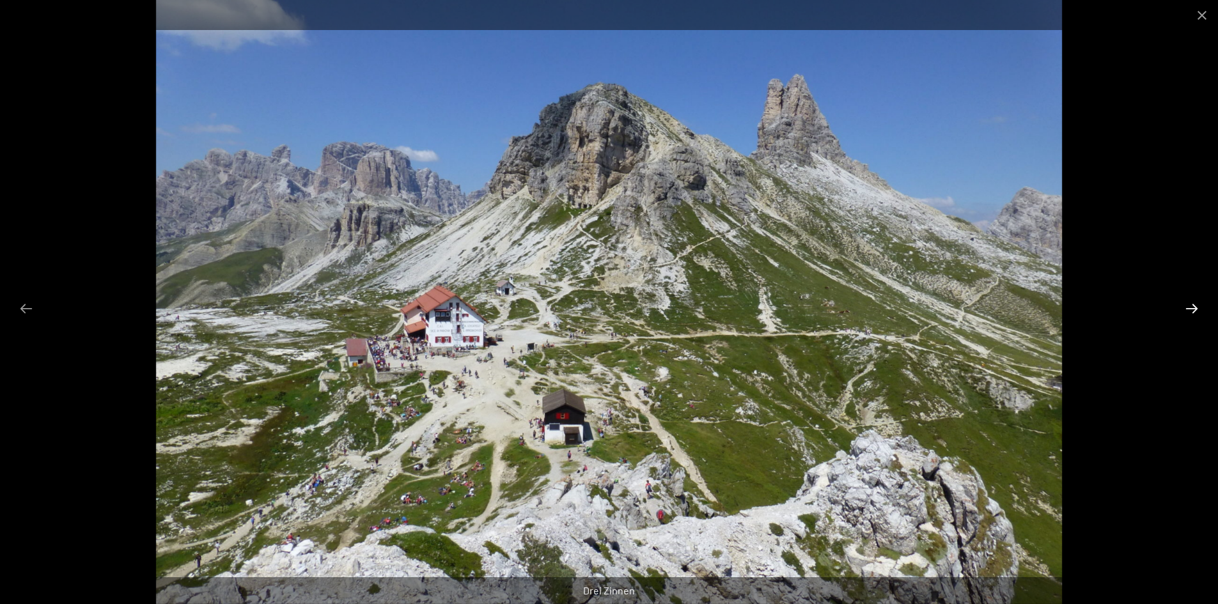
click at [1196, 304] on button "Next slide" at bounding box center [1191, 308] width 27 height 25
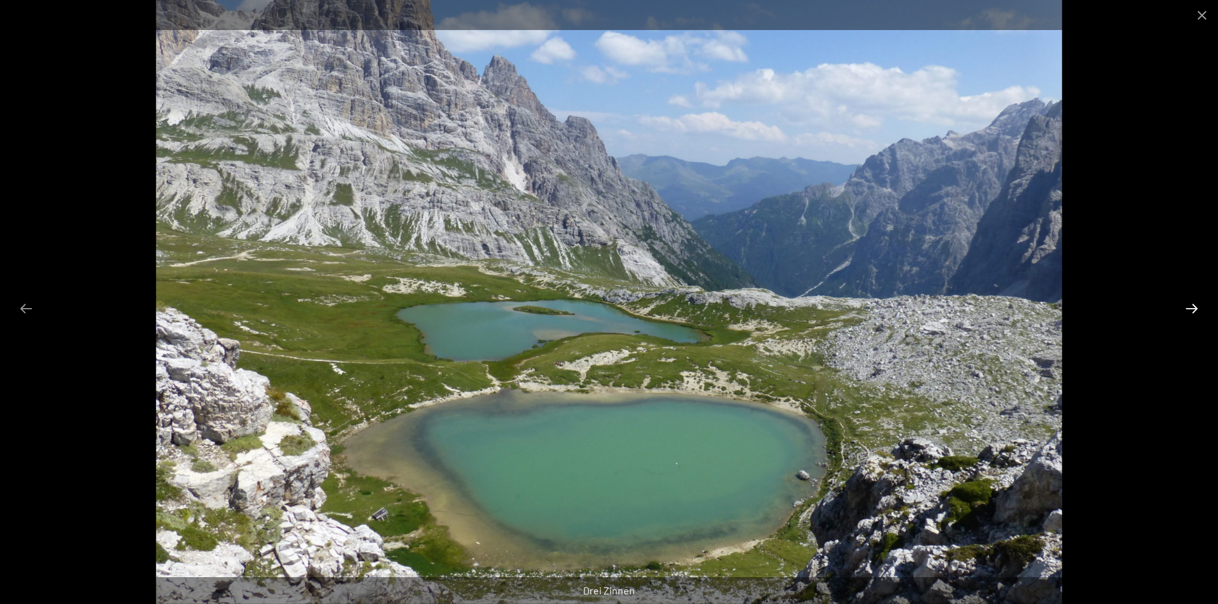
click at [1193, 305] on button "Next slide" at bounding box center [1191, 308] width 27 height 25
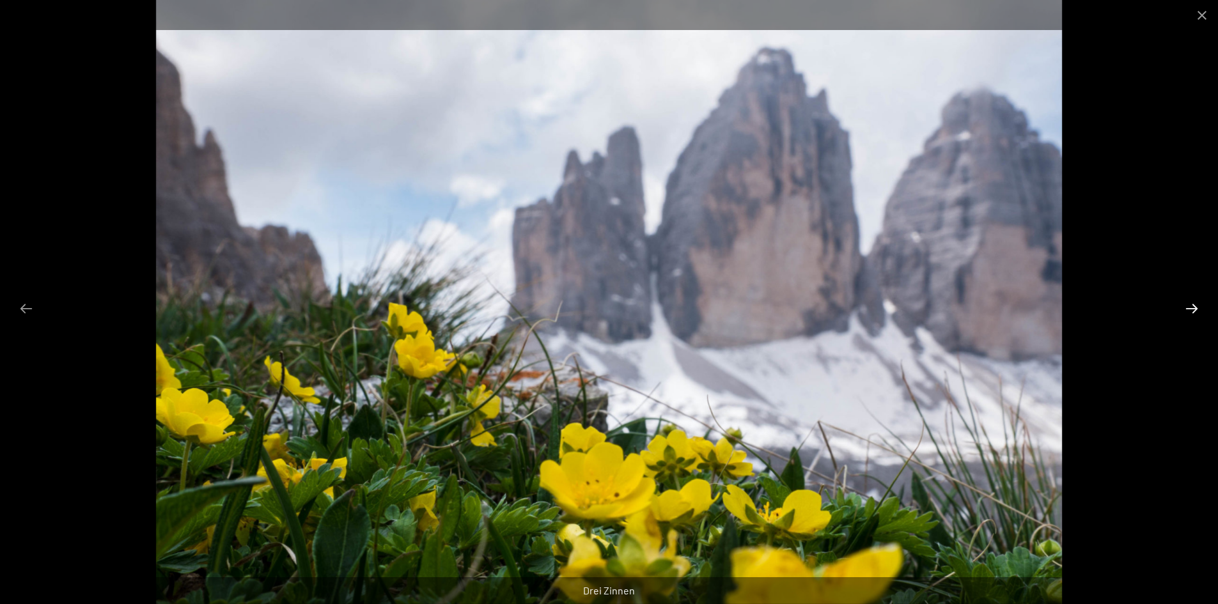
click at [1193, 305] on button "Next slide" at bounding box center [1191, 308] width 27 height 25
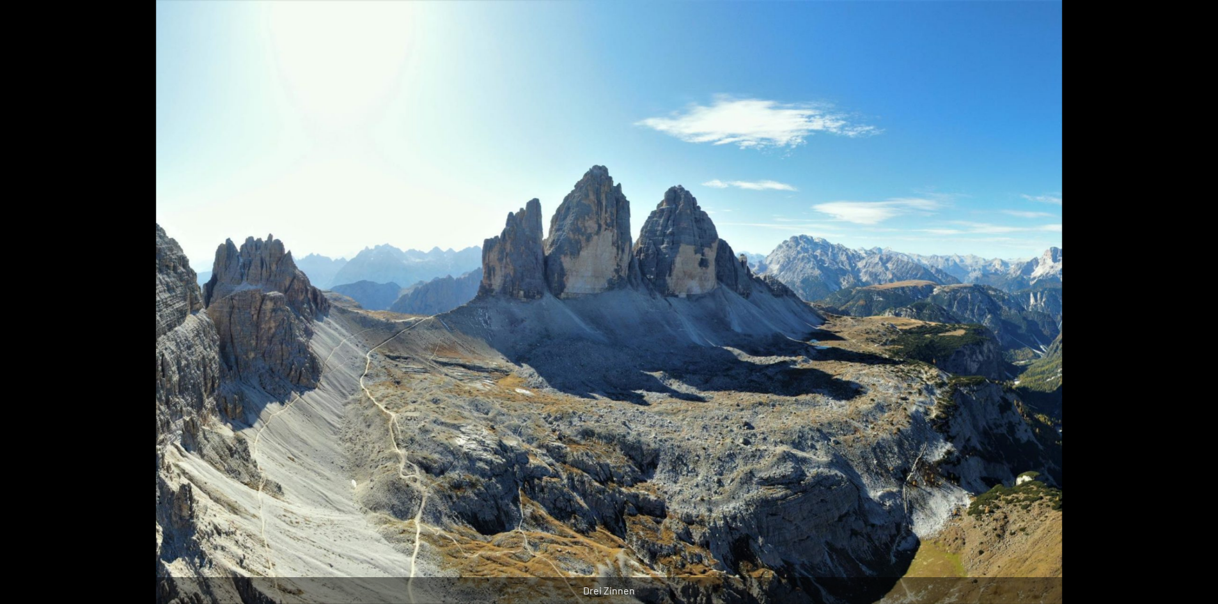
click at [1193, 305] on button "Next slide" at bounding box center [1197, 308] width 27 height 25
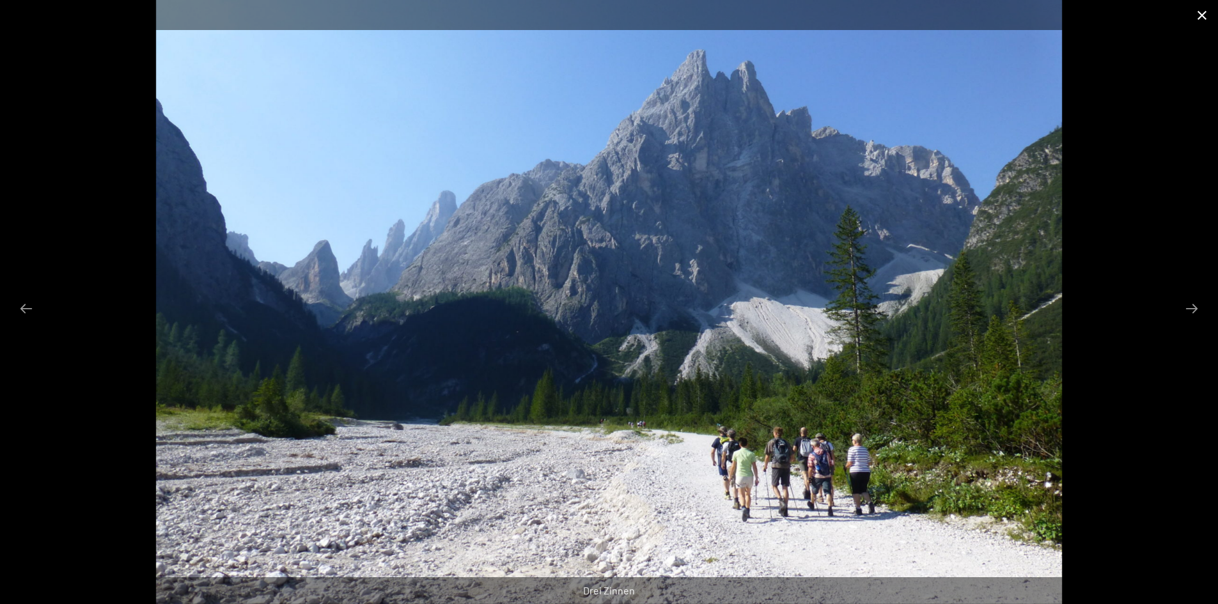
click at [1197, 15] on button "Close gallery" at bounding box center [1202, 15] width 32 height 30
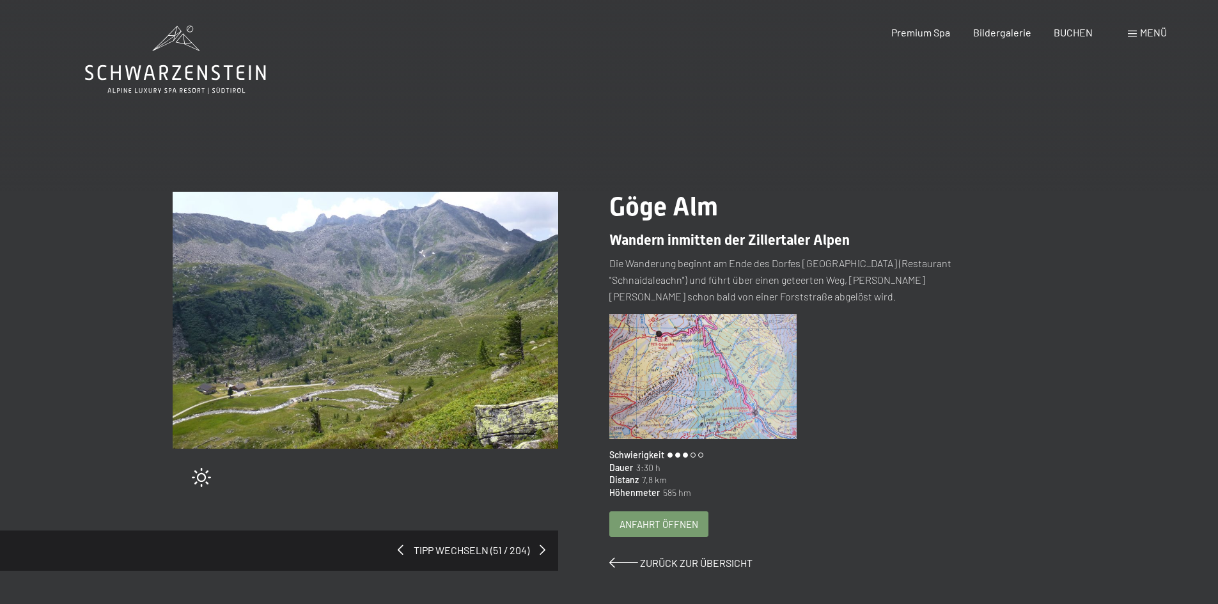
click at [463, 333] on img at bounding box center [365, 320] width 385 height 257
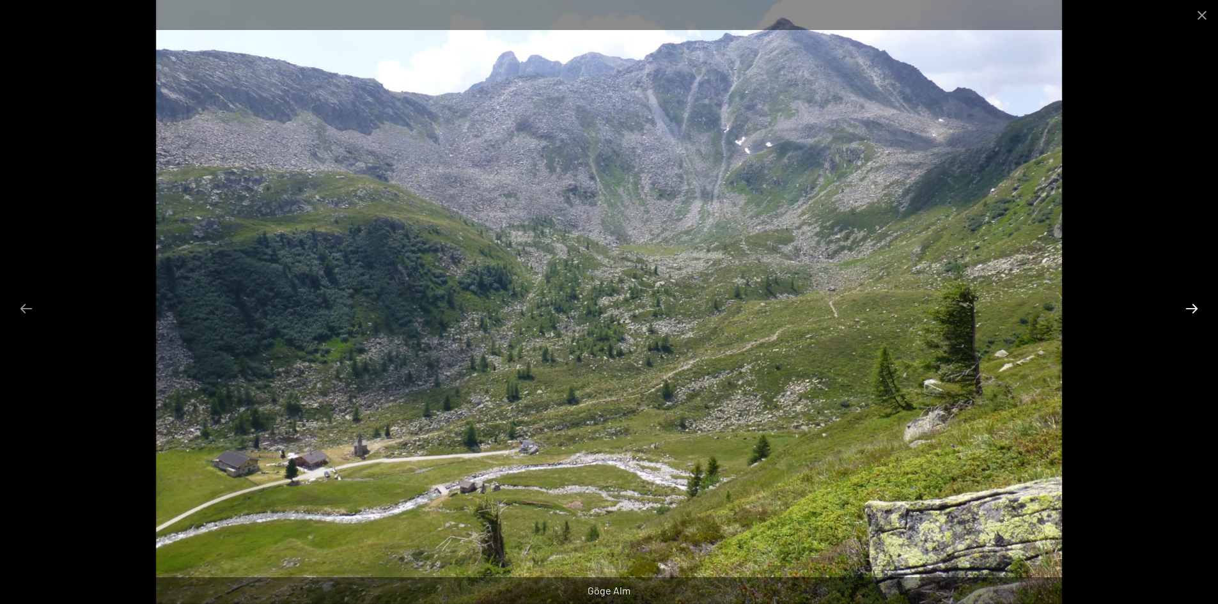
click at [1190, 308] on button "Next slide" at bounding box center [1191, 308] width 27 height 25
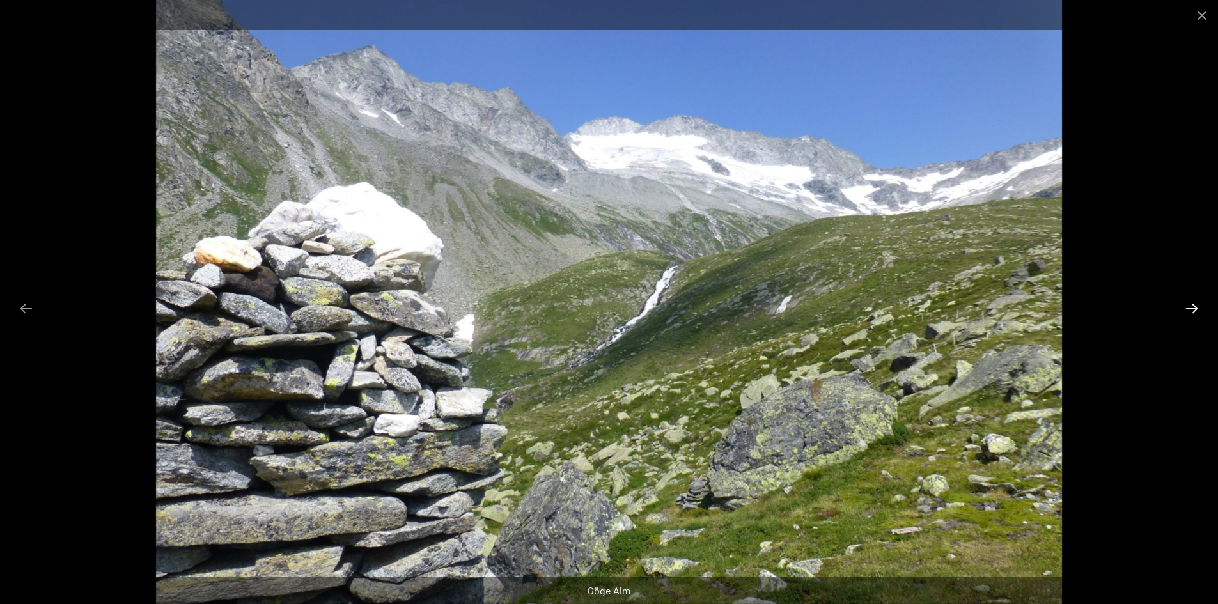
click at [1190, 308] on button "Next slide" at bounding box center [1191, 308] width 27 height 25
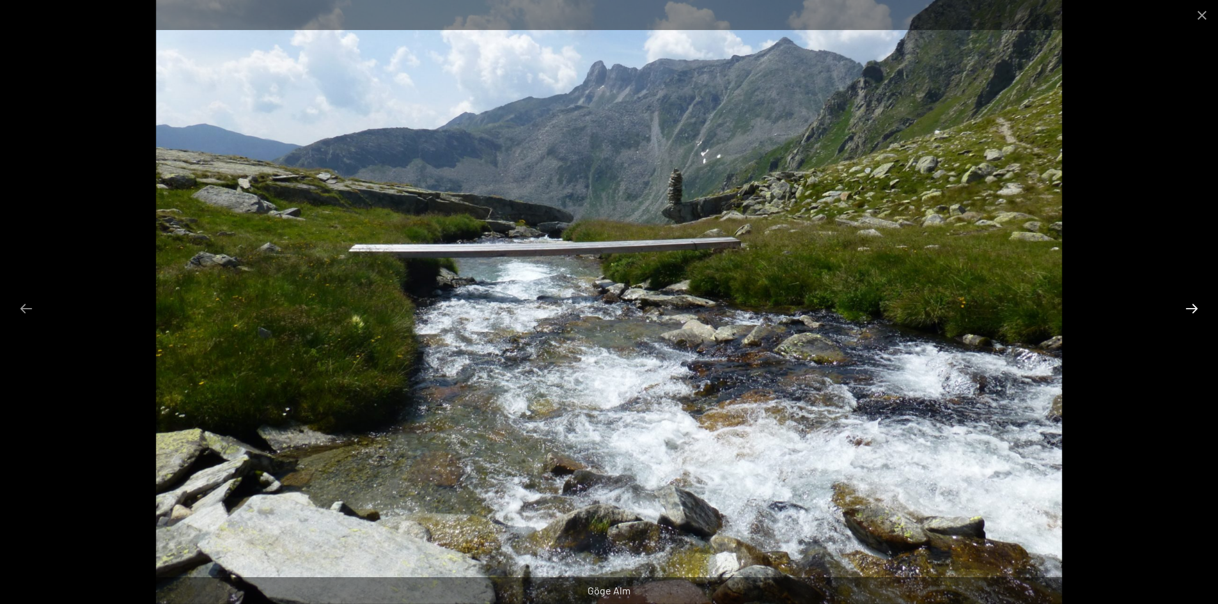
click at [1190, 308] on button "Next slide" at bounding box center [1191, 308] width 27 height 25
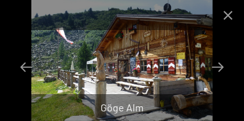
drag, startPoint x: 176, startPoint y: 52, endPoint x: 178, endPoint y: 61, distance: 9.3
click at [178, 61] on img at bounding box center [122, 60] width 182 height 121
click at [183, 56] on img at bounding box center [122, 60] width 182 height 121
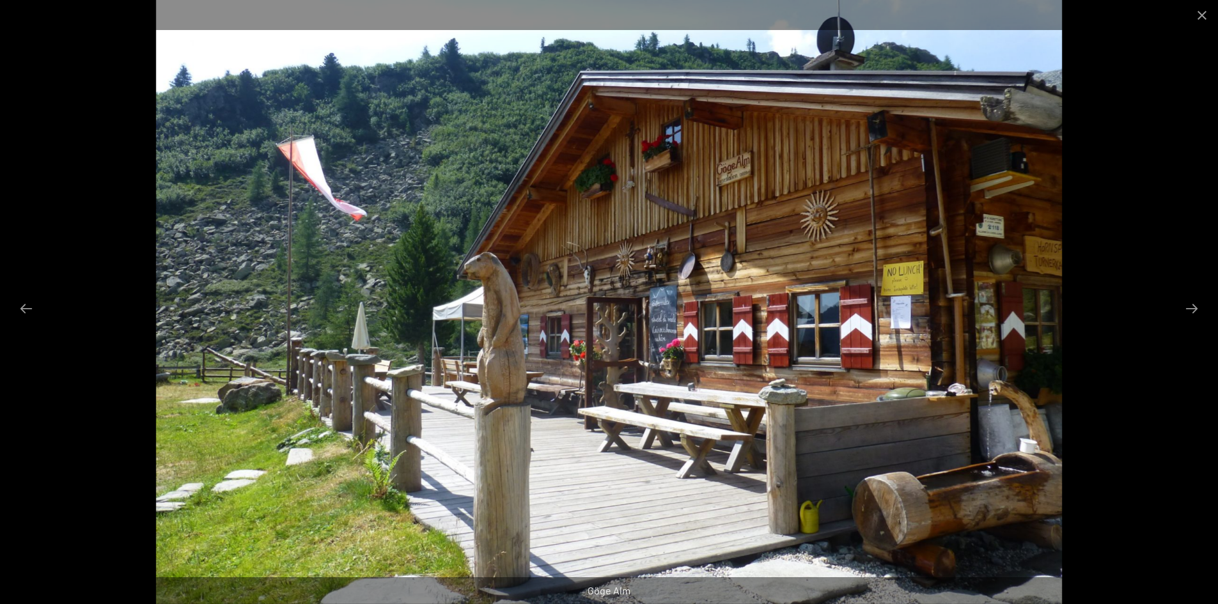
click at [922, 273] on img at bounding box center [609, 302] width 906 height 604
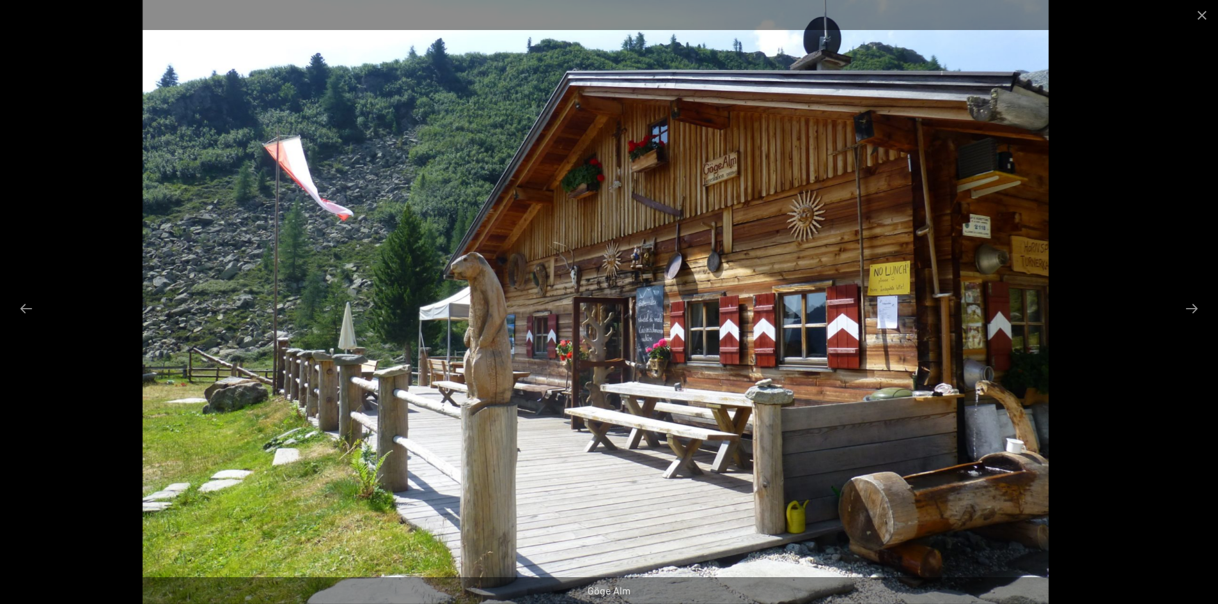
drag, startPoint x: 906, startPoint y: 240, endPoint x: 890, endPoint y: 368, distance: 128.8
click at [890, 368] on img at bounding box center [596, 302] width 906 height 604
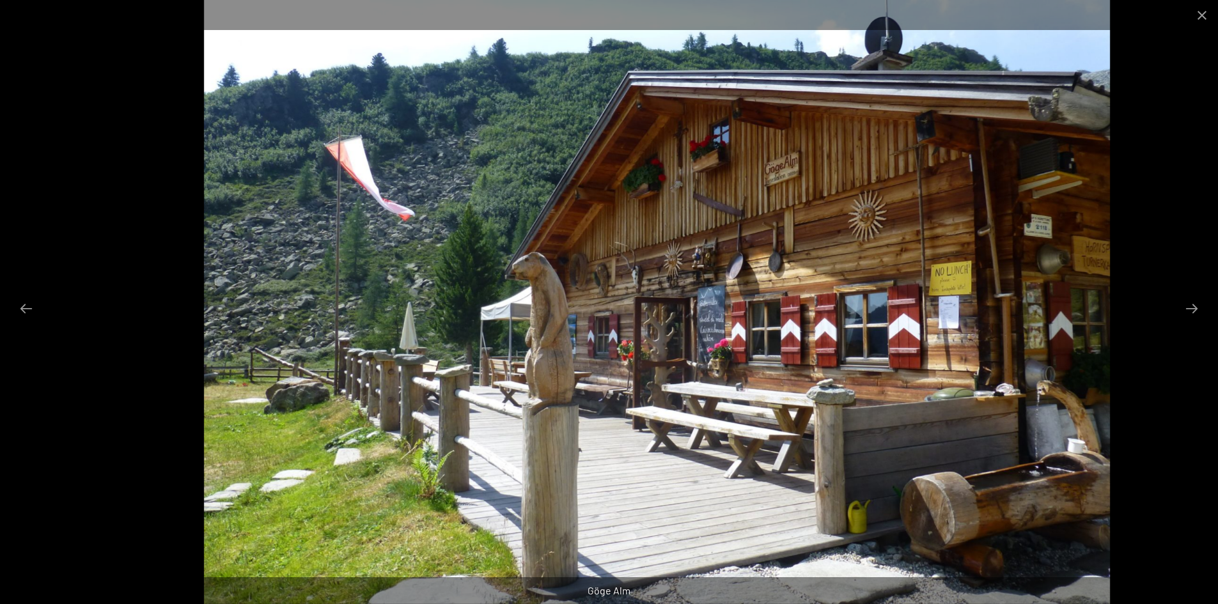
drag, startPoint x: 869, startPoint y: 274, endPoint x: 917, endPoint y: 298, distance: 54.0
click at [917, 298] on img at bounding box center [657, 302] width 906 height 604
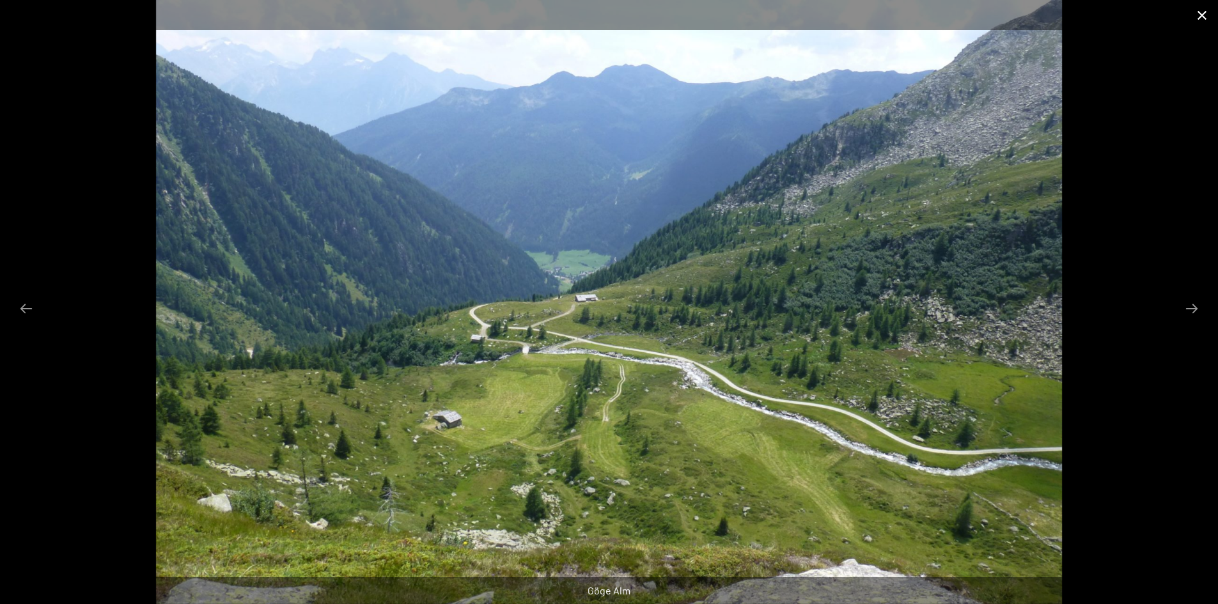
click at [1200, 12] on button "Close gallery" at bounding box center [1202, 15] width 32 height 30
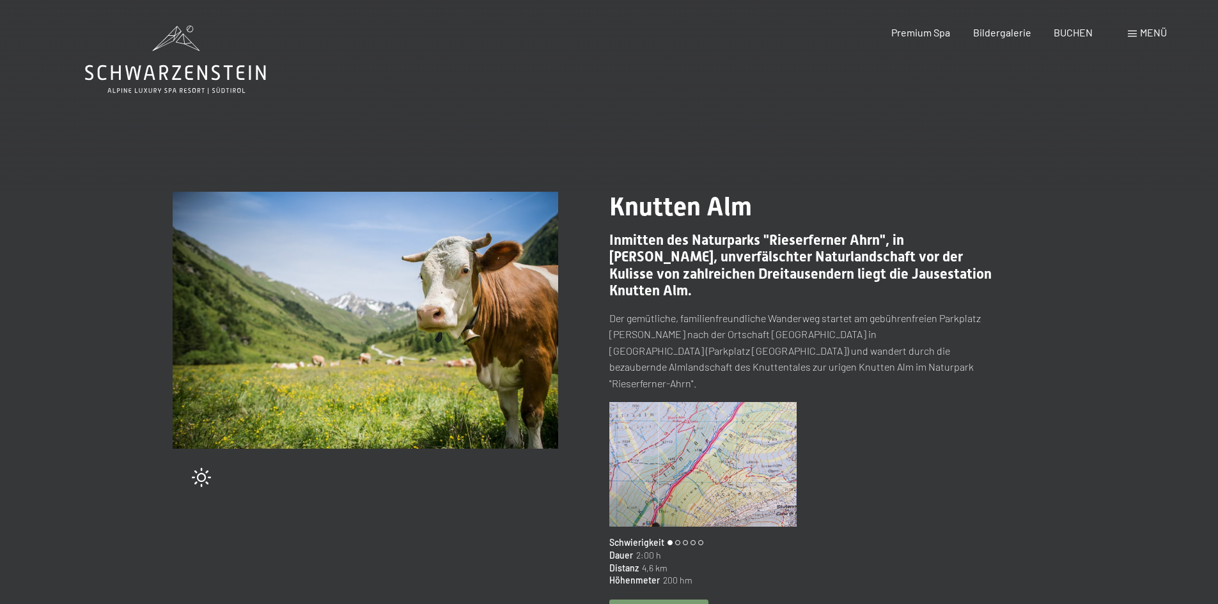
click at [408, 330] on img at bounding box center [365, 320] width 385 height 257
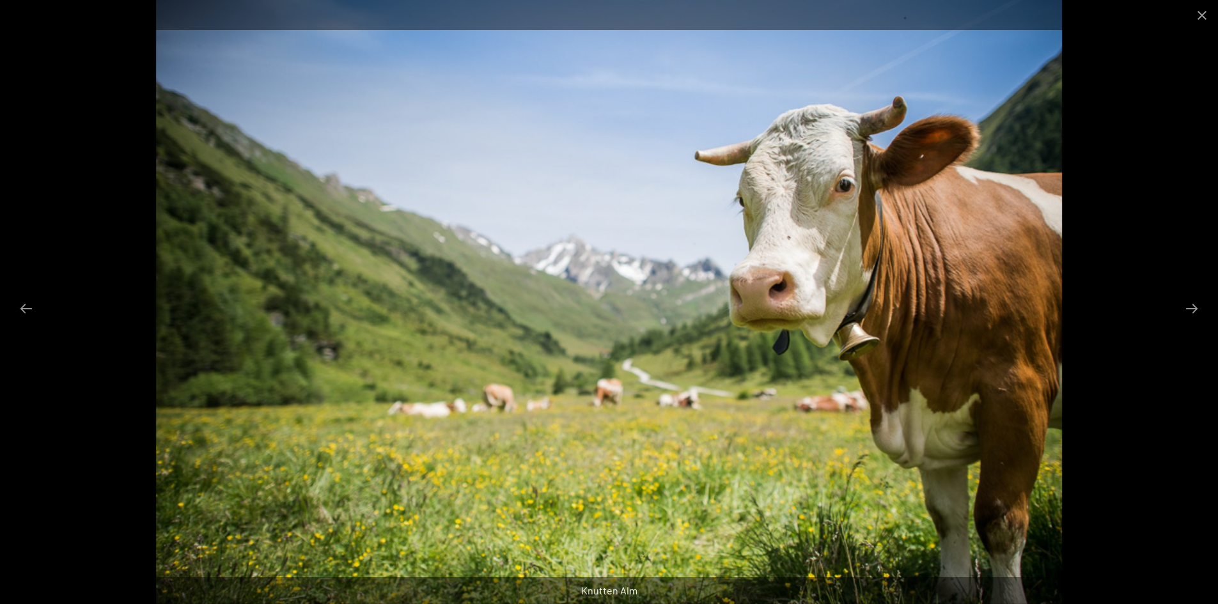
scroll to position [528, 0]
click at [1193, 309] on button "Next slide" at bounding box center [1191, 308] width 27 height 25
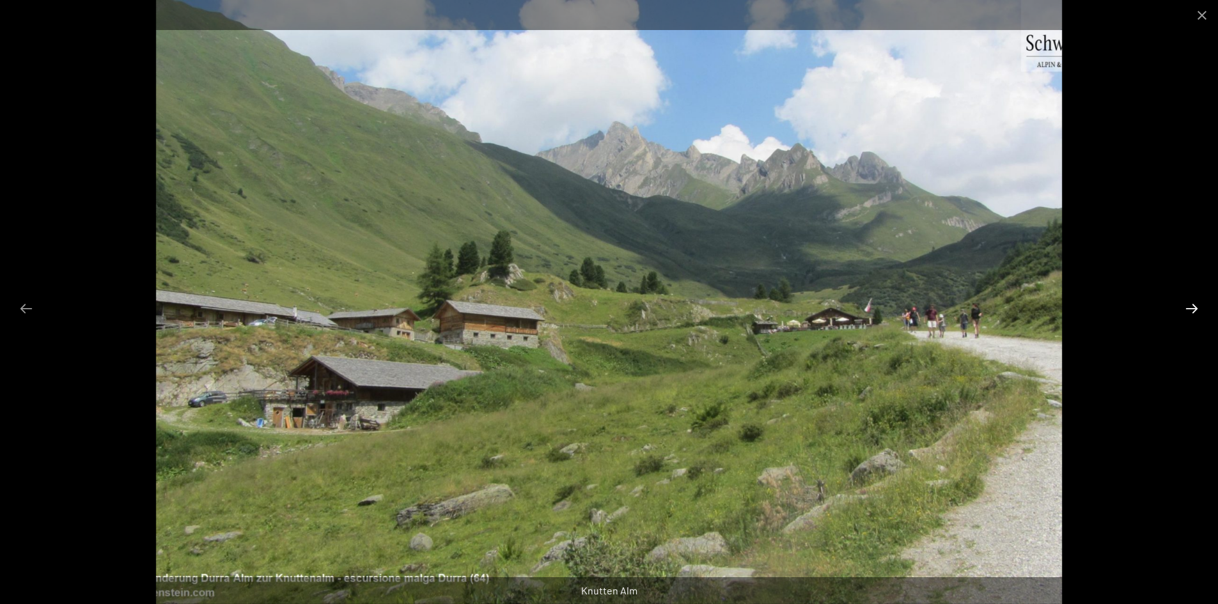
click at [1191, 306] on button "Next slide" at bounding box center [1191, 308] width 27 height 25
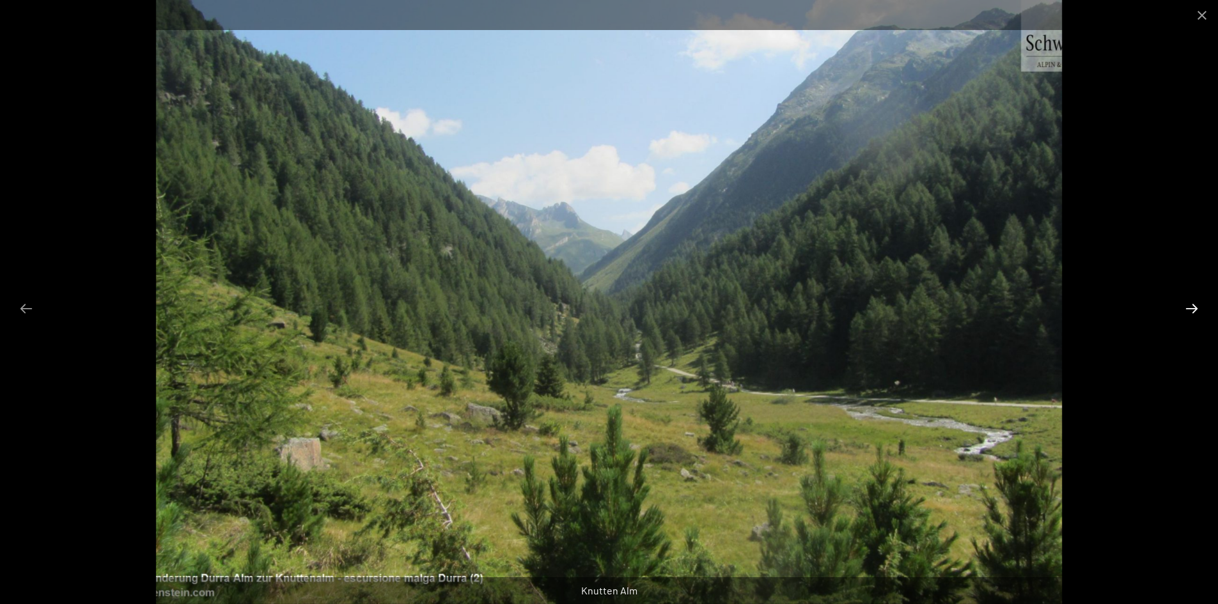
click at [1190, 307] on button "Next slide" at bounding box center [1191, 308] width 27 height 25
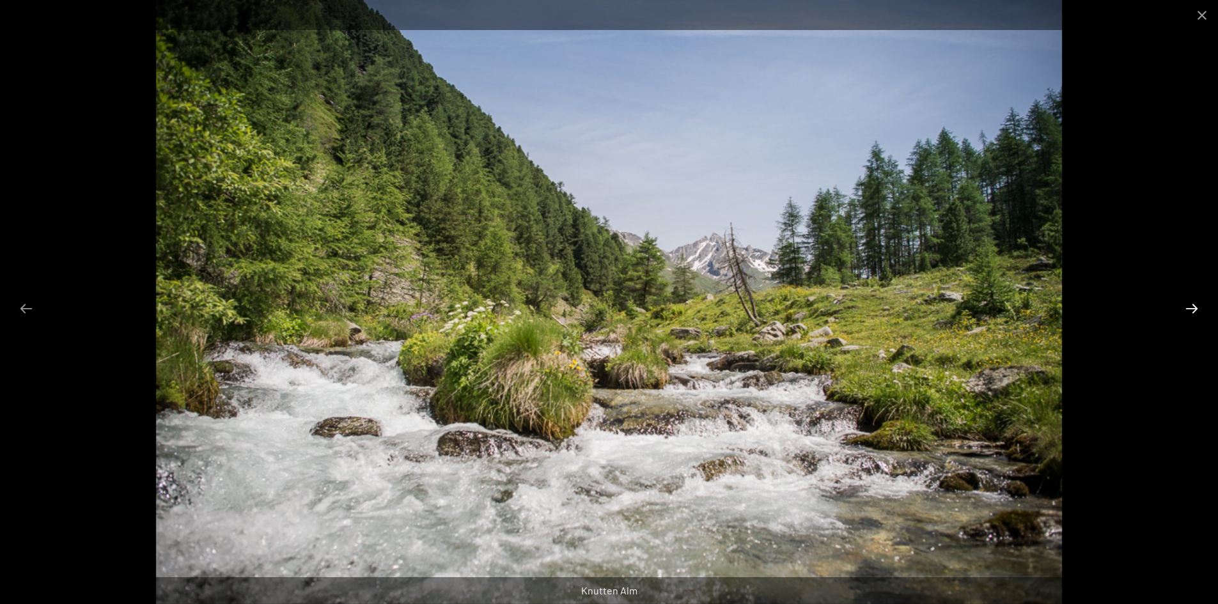
click at [1190, 307] on button "Next slide" at bounding box center [1191, 308] width 27 height 25
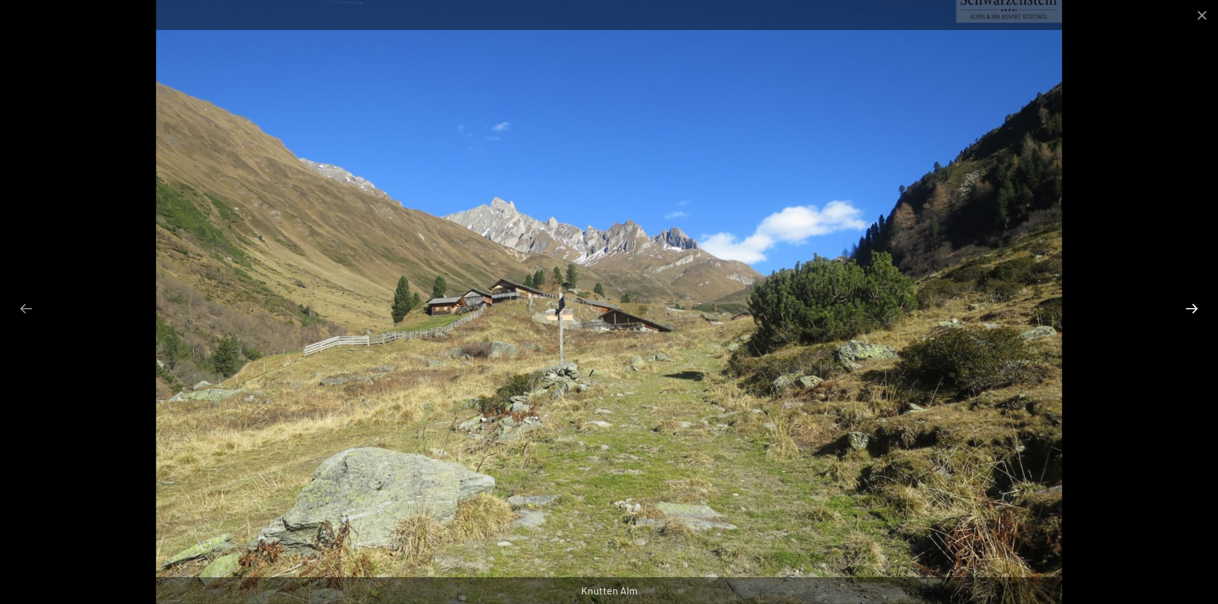
click at [1190, 307] on button "Next slide" at bounding box center [1191, 308] width 27 height 25
click at [1188, 307] on button "Next slide" at bounding box center [1191, 308] width 27 height 25
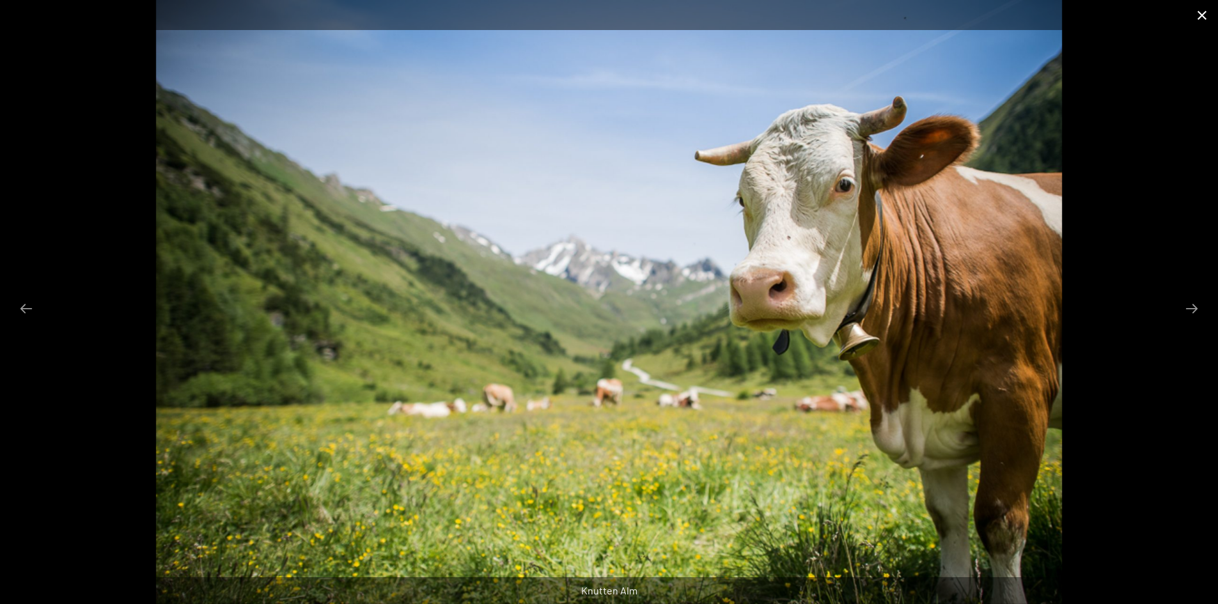
click at [1186, 16] on button "Close gallery" at bounding box center [1202, 15] width 32 height 30
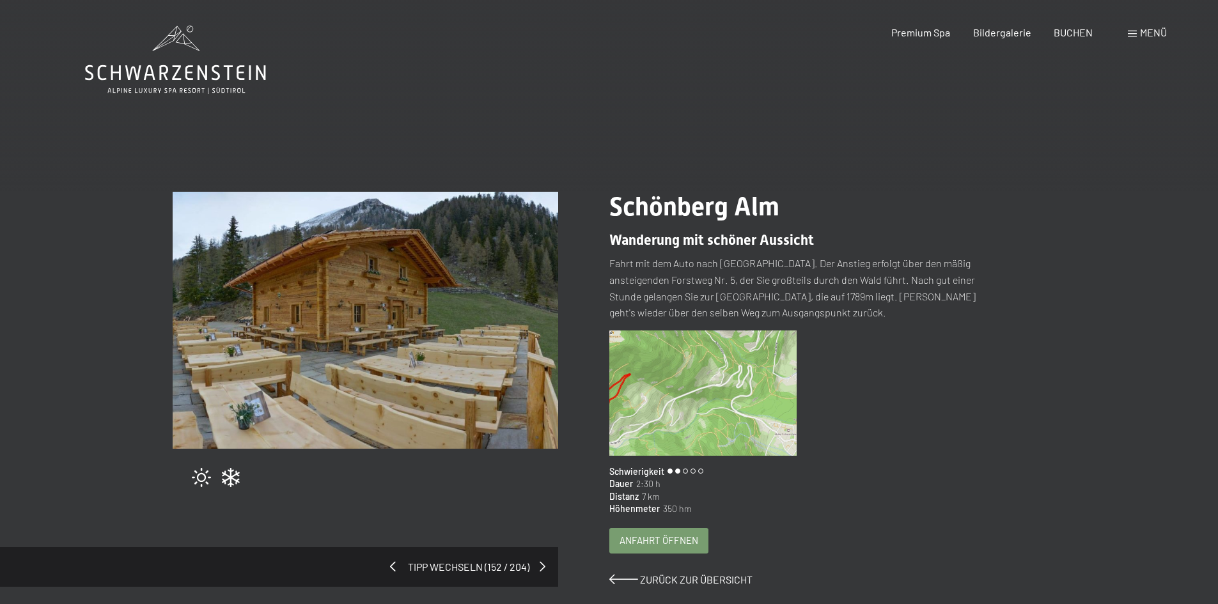
click at [394, 567] on div "Tipp wechseln (152 / 204)" at bounding box center [279, 567] width 558 height 40
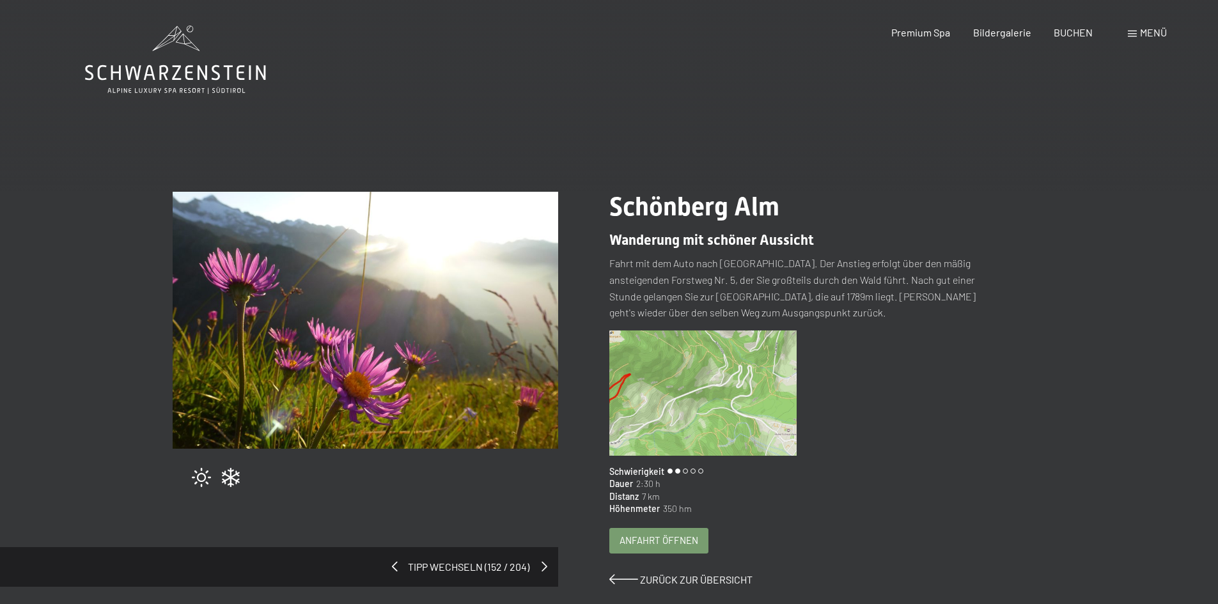
click at [541, 566] on span at bounding box center [544, 566] width 6 height 10
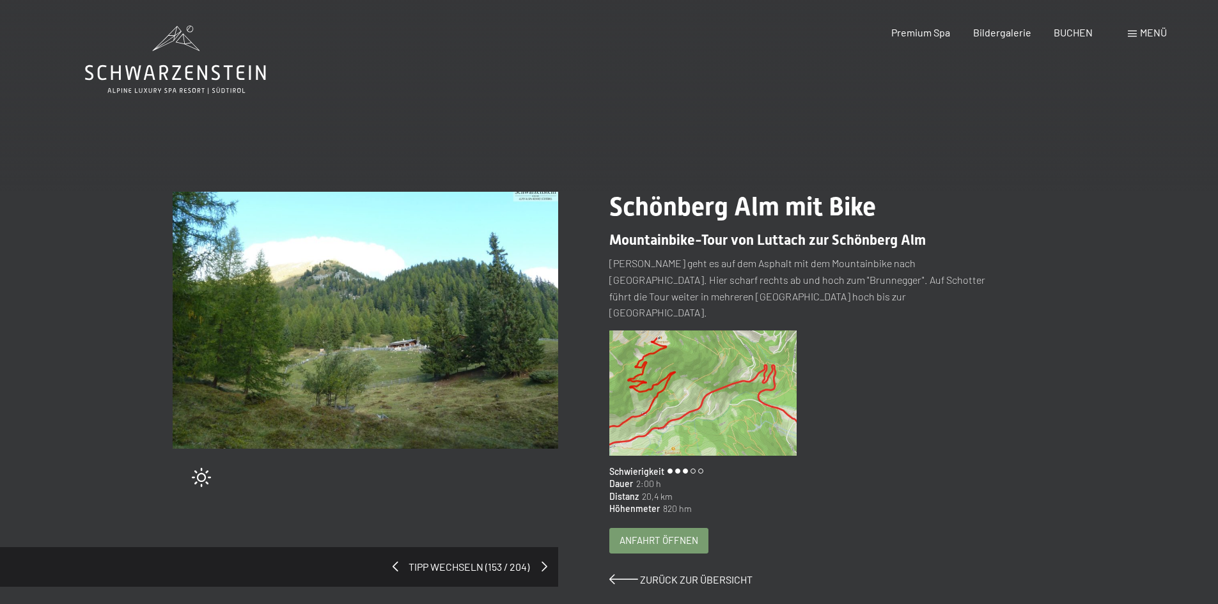
click at [541, 561] on span at bounding box center [544, 566] width 6 height 10
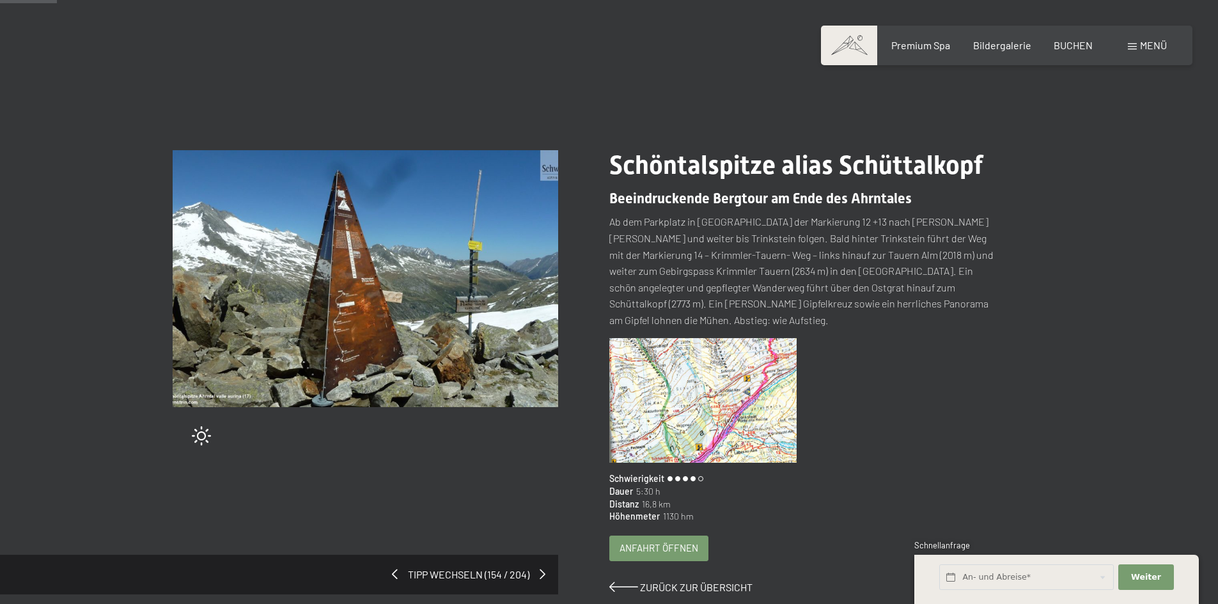
scroll to position [64, 0]
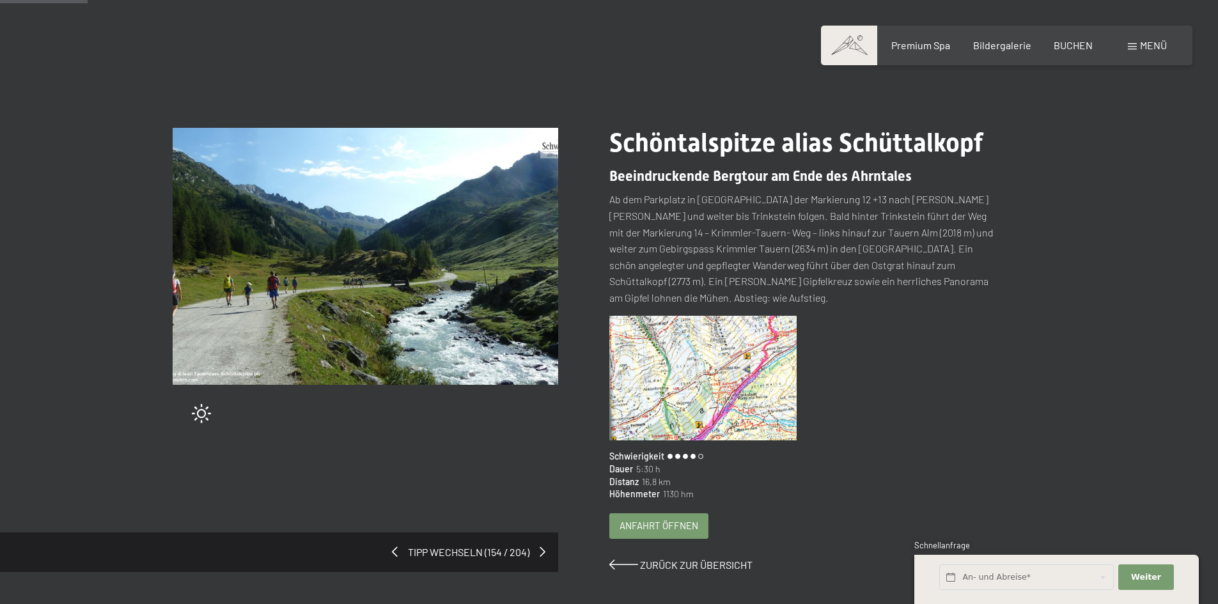
click at [398, 548] on span "Tipp wechseln (154 / 204)" at bounding box center [469, 552] width 142 height 14
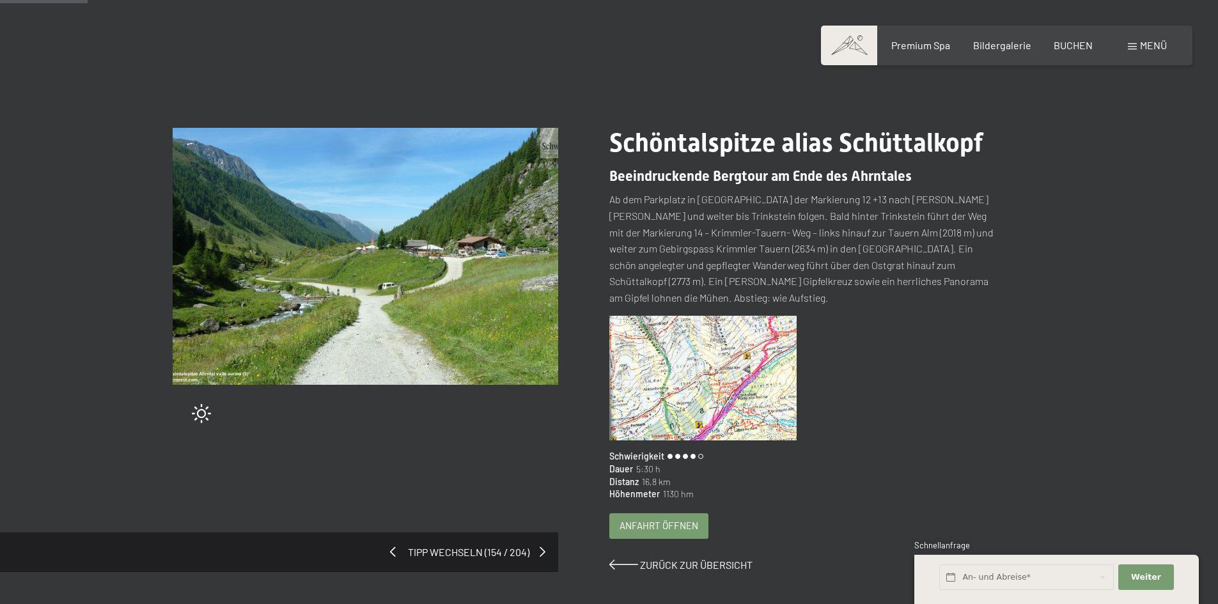
click at [394, 550] on span at bounding box center [393, 551] width 6 height 10
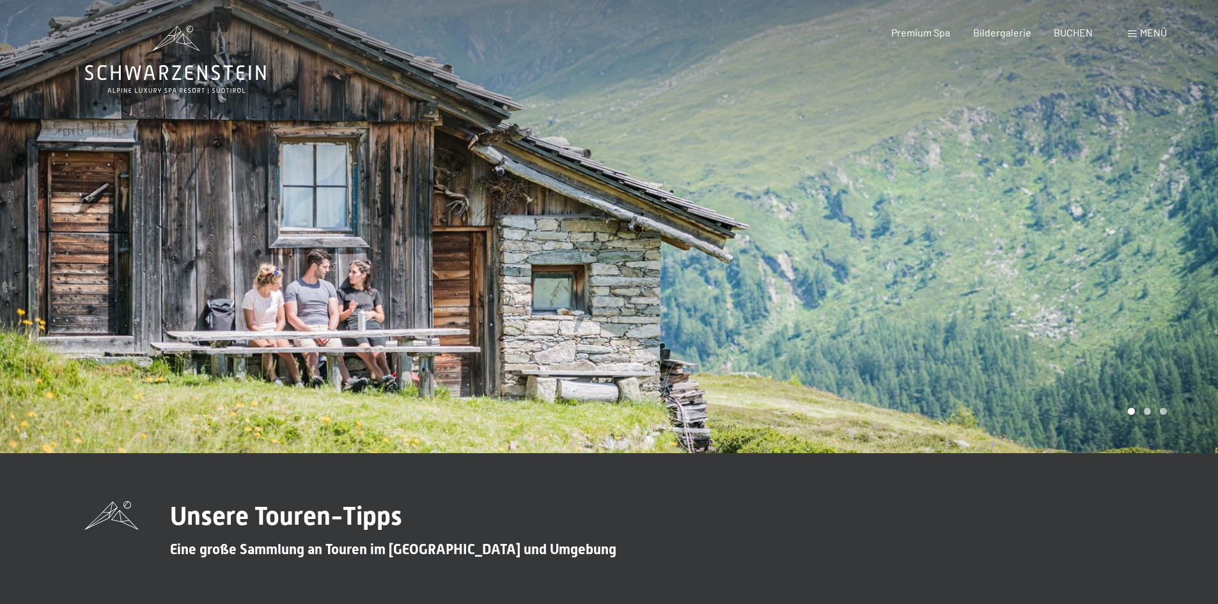
scroll to position [15, 0]
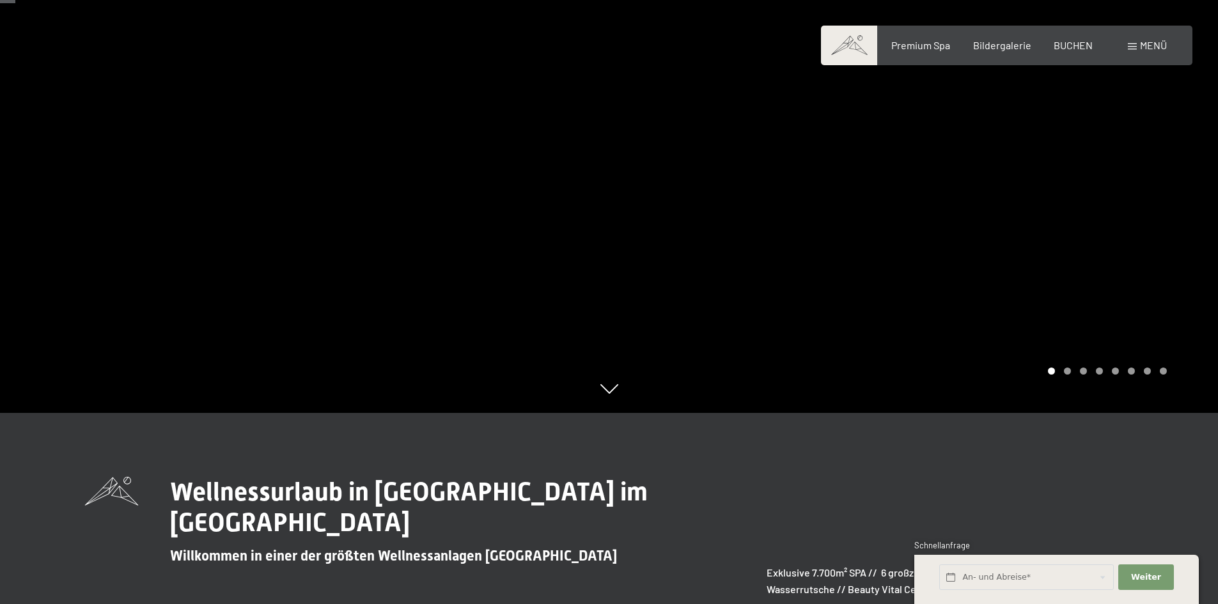
scroll to position [192, 0]
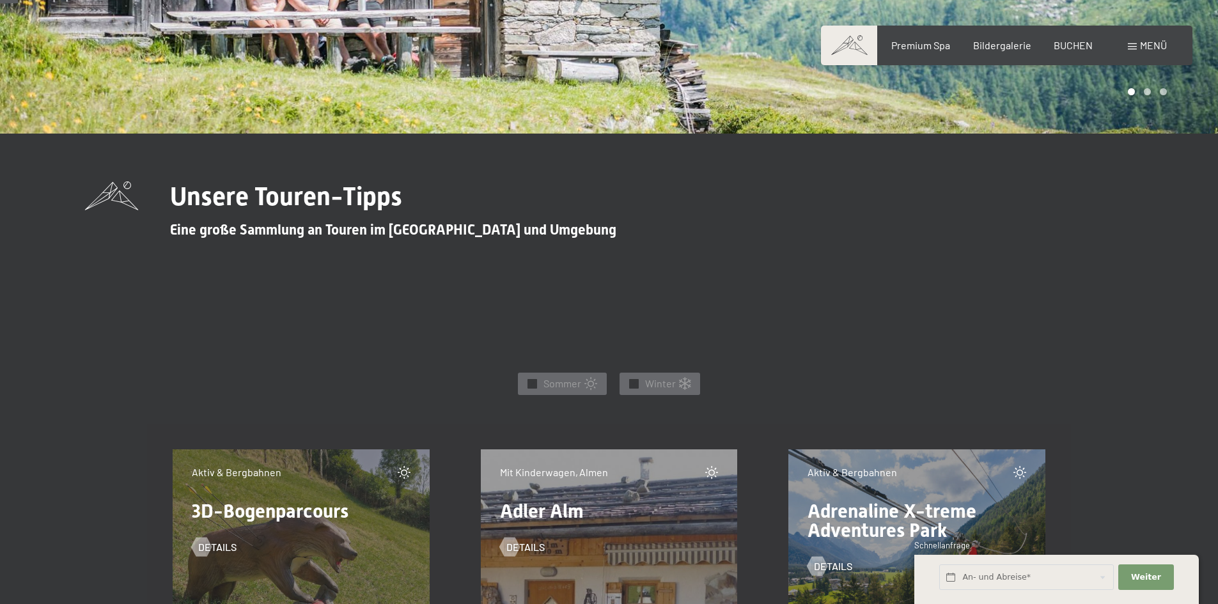
scroll to position [511, 0]
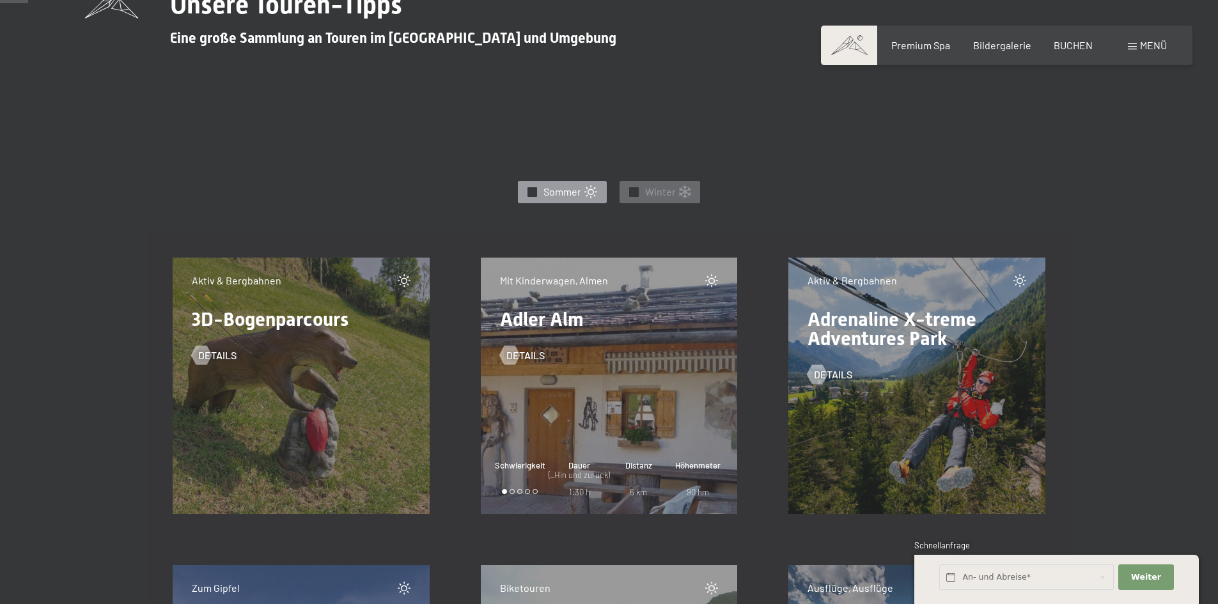
click at [529, 194] on div at bounding box center [532, 192] width 10 height 10
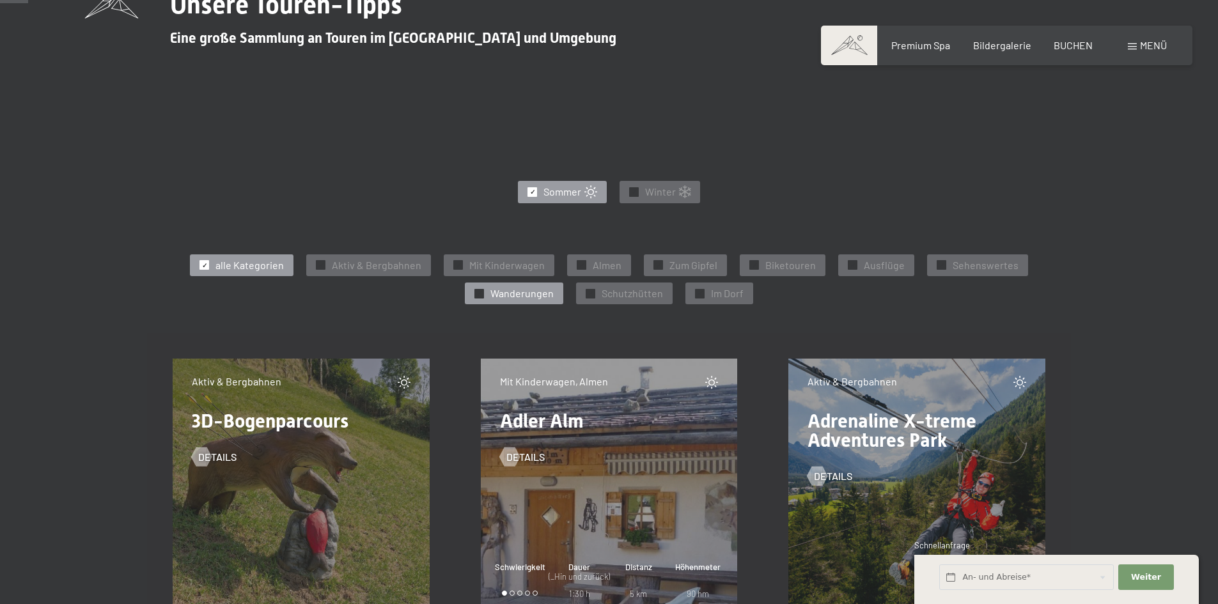
click at [482, 296] on span "✓" at bounding box center [479, 293] width 5 height 9
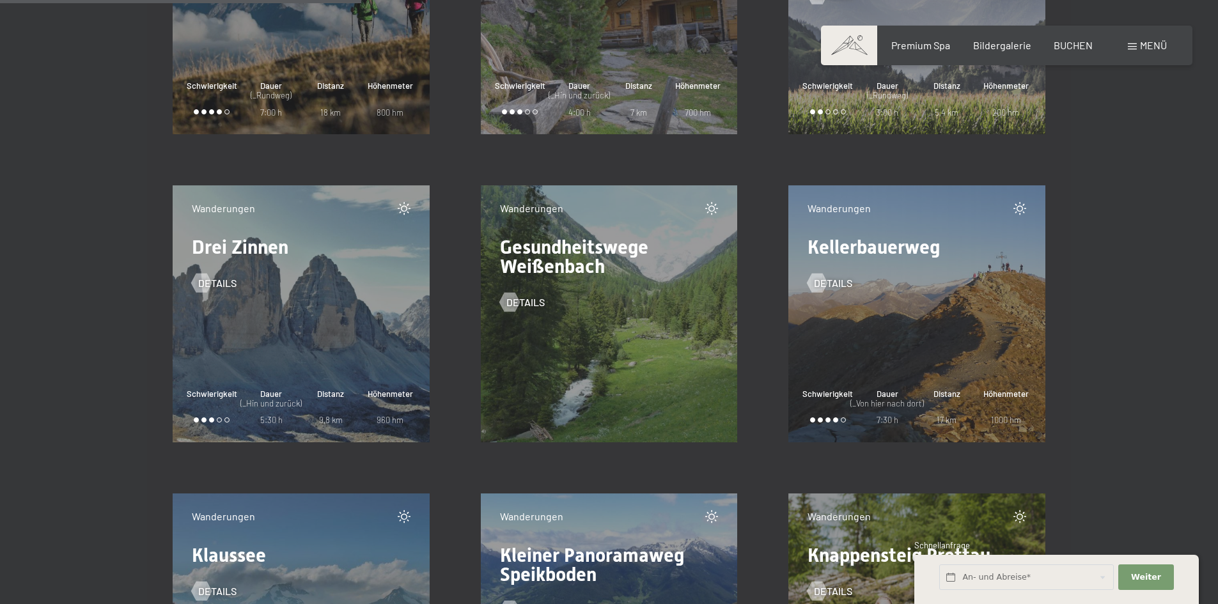
scroll to position [1023, 0]
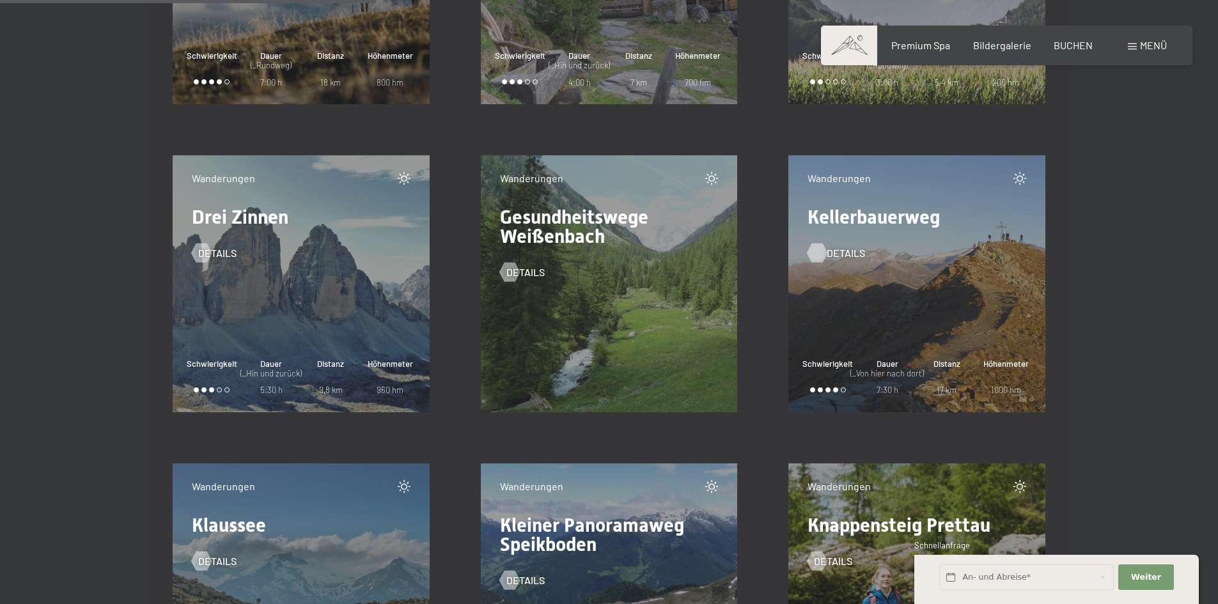
click at [842, 256] on span "Details" at bounding box center [845, 253] width 38 height 14
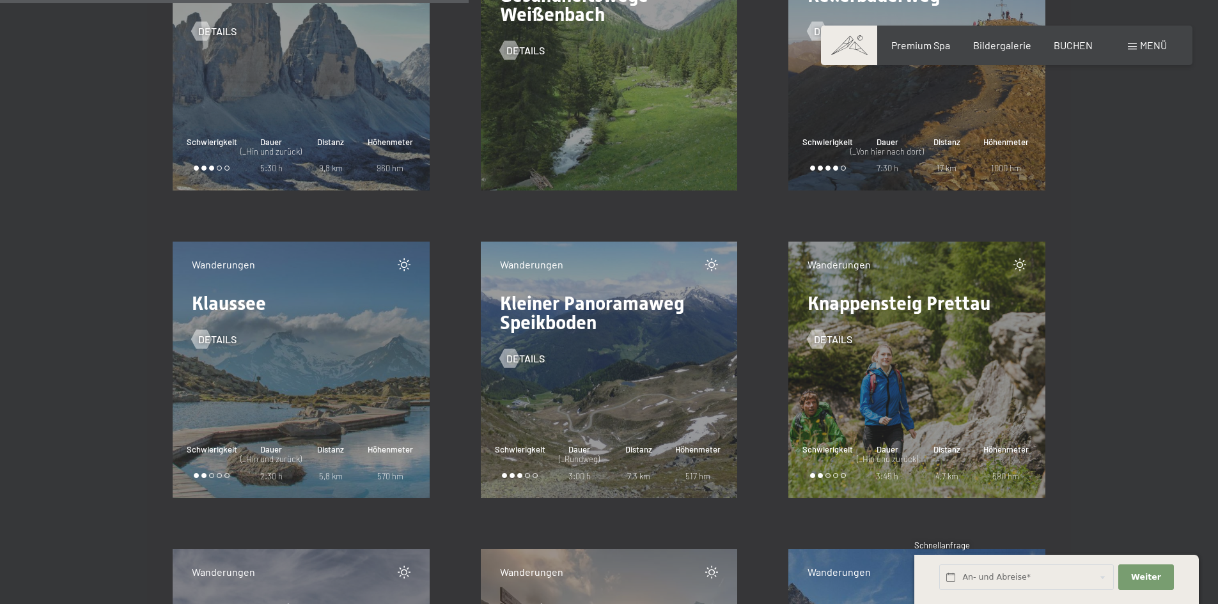
scroll to position [1278, 0]
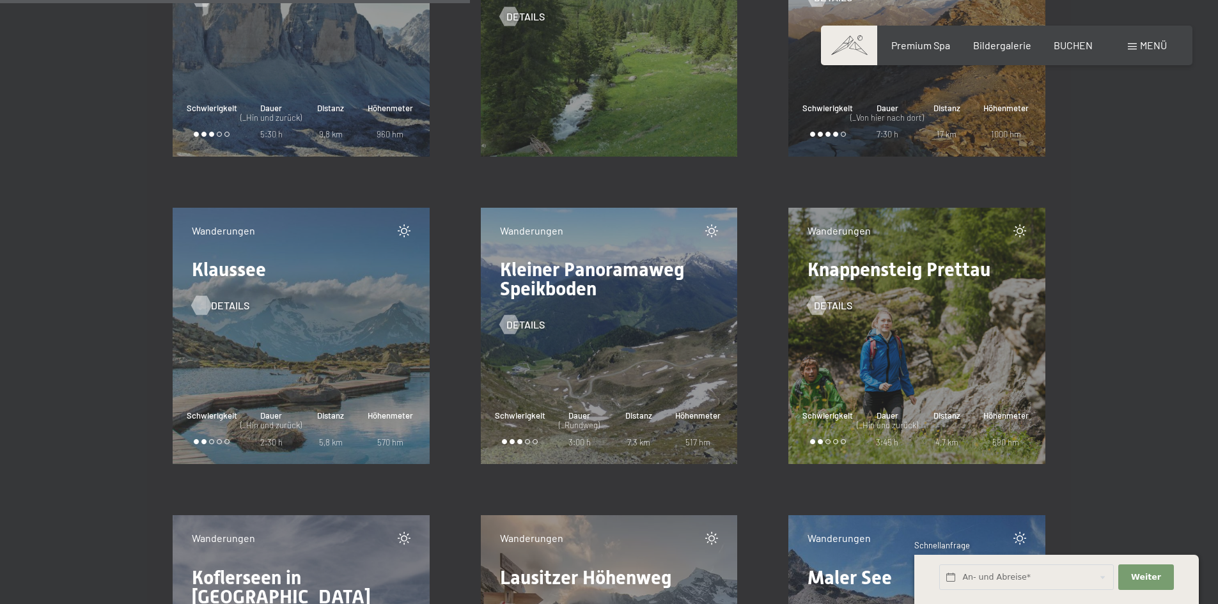
click at [206, 309] on div at bounding box center [201, 305] width 11 height 19
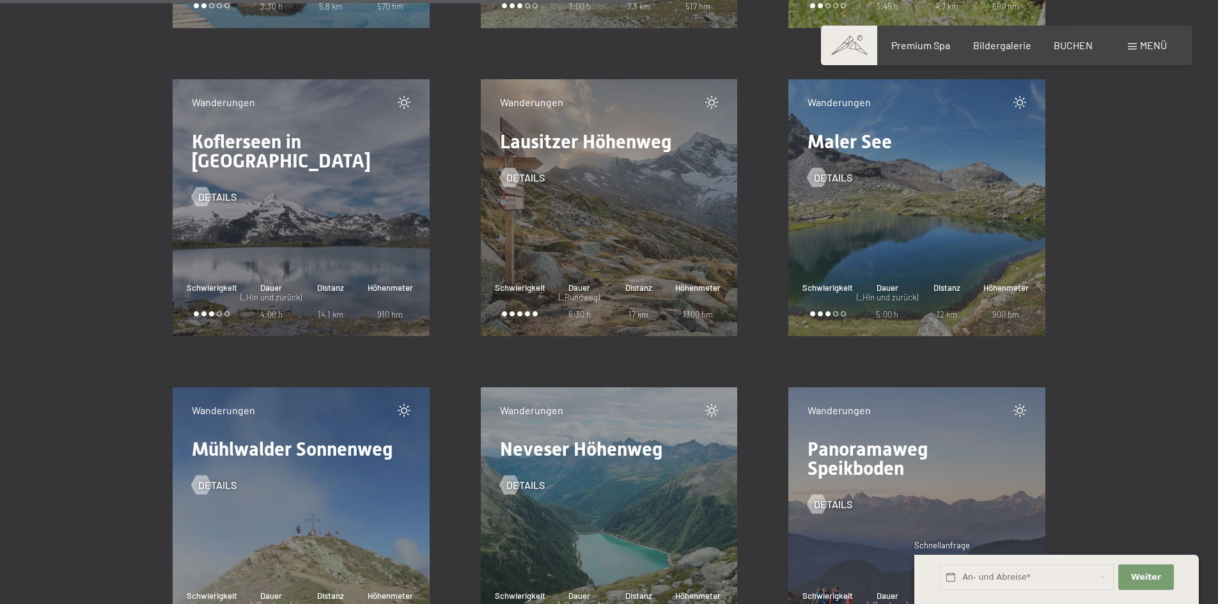
scroll to position [1726, 0]
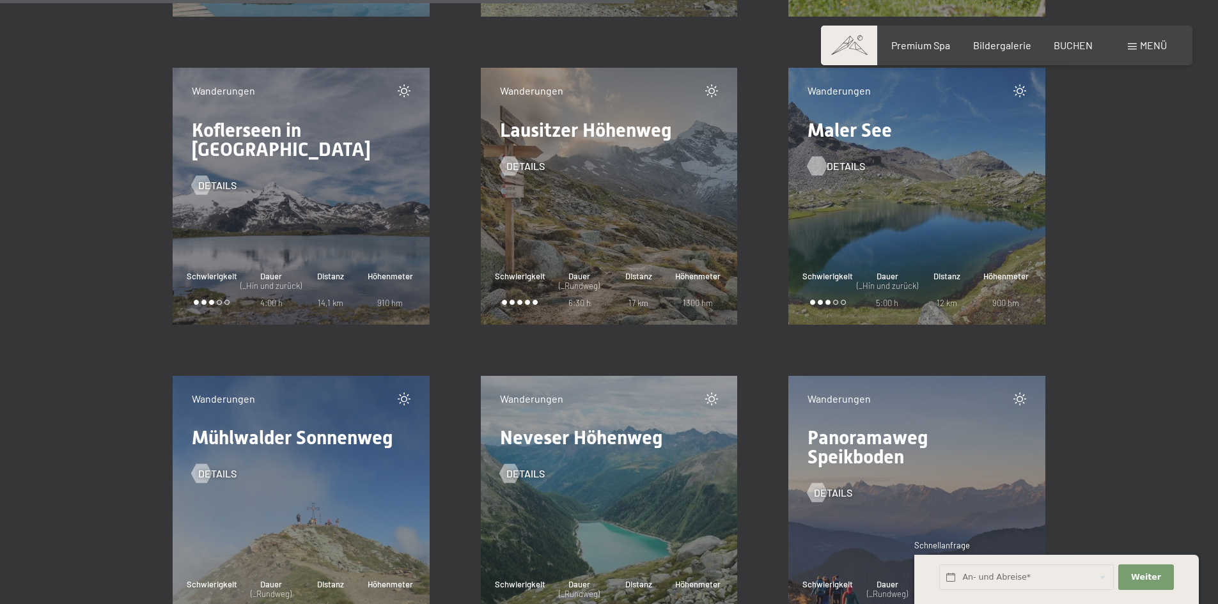
click at [843, 165] on span "Details" at bounding box center [845, 166] width 38 height 14
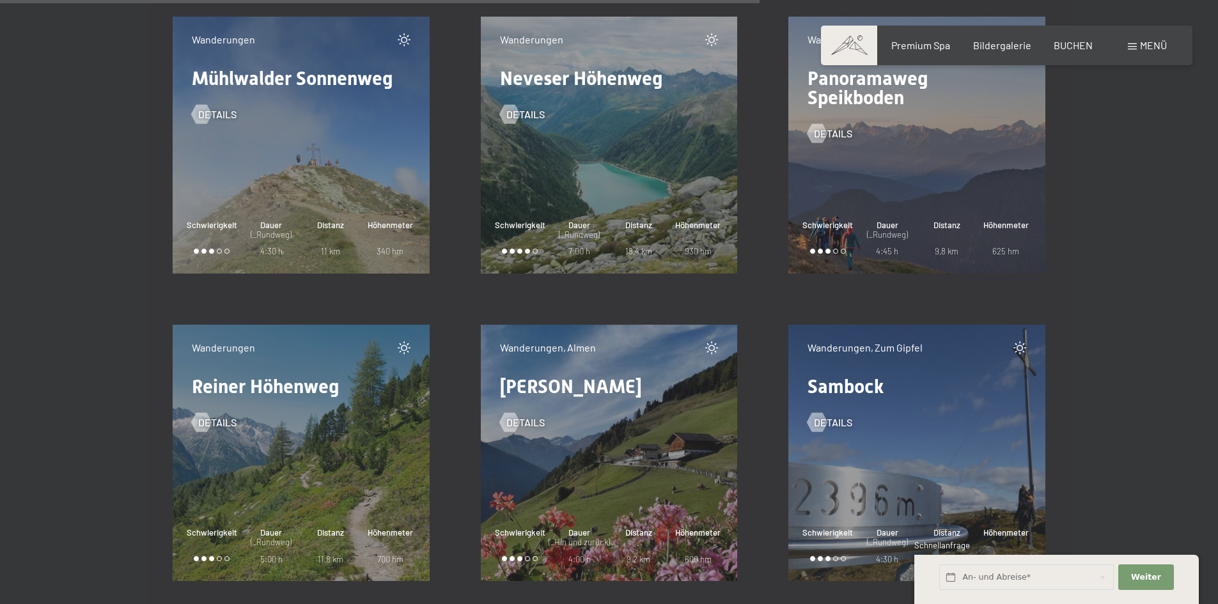
scroll to position [2109, 0]
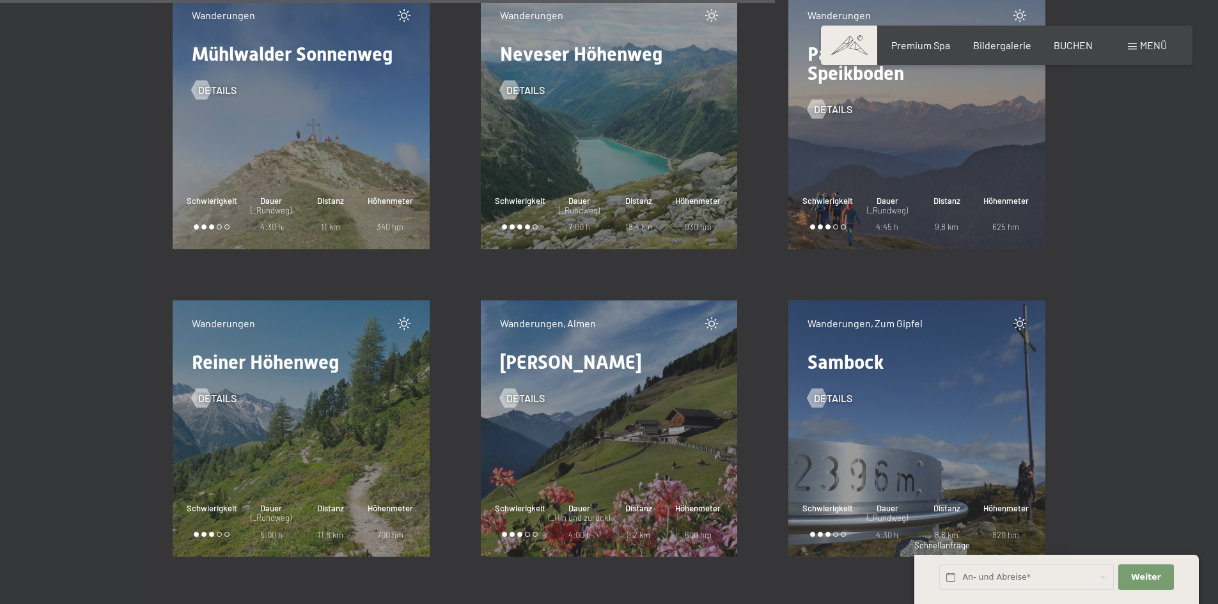
click at [286, 444] on div "Wanderungen Reiner Höhenweg Details Schwierigkeit Dauer (_Rundweg) 5:00 h Dista…" at bounding box center [301, 428] width 257 height 257
click at [200, 400] on div at bounding box center [201, 398] width 11 height 19
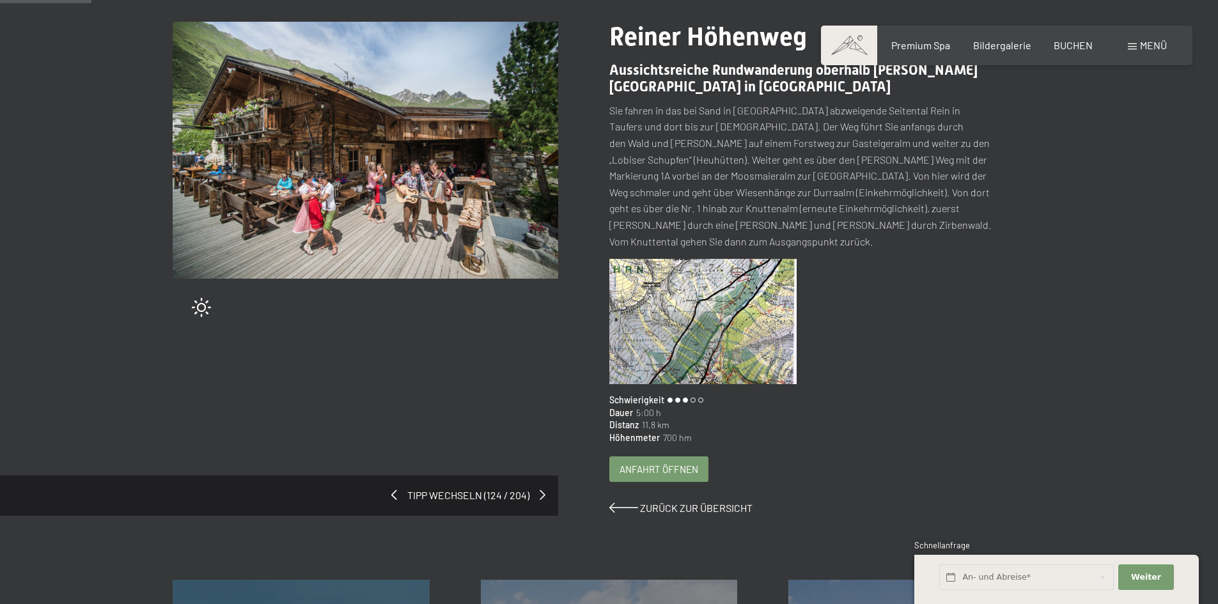
scroll to position [192, 0]
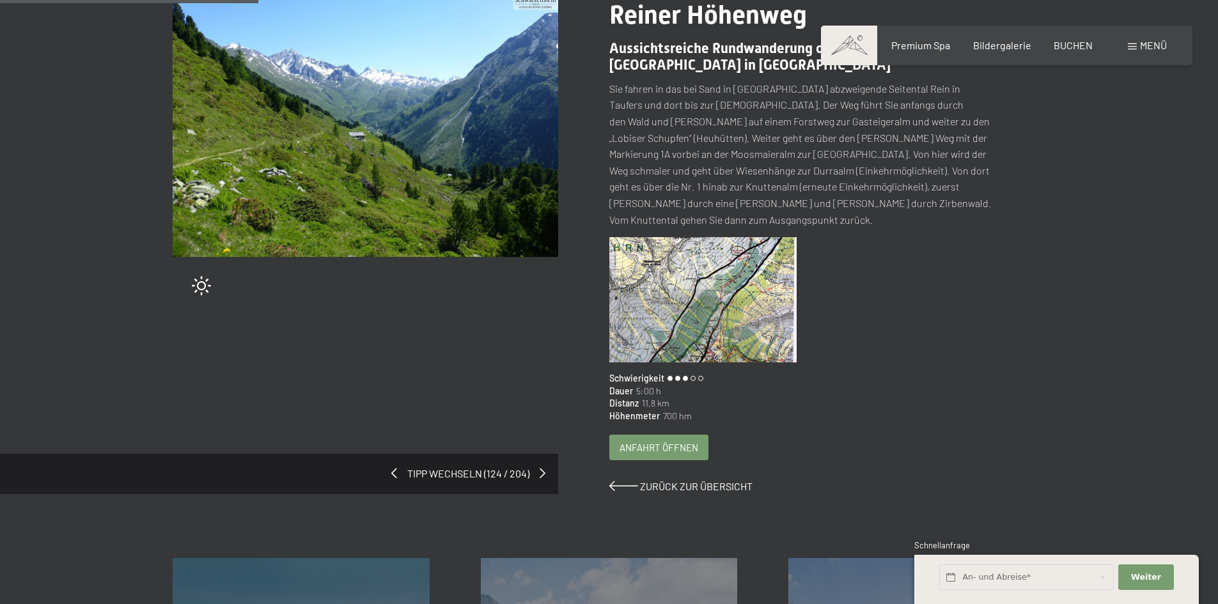
click at [675, 264] on img at bounding box center [703, 299] width 188 height 125
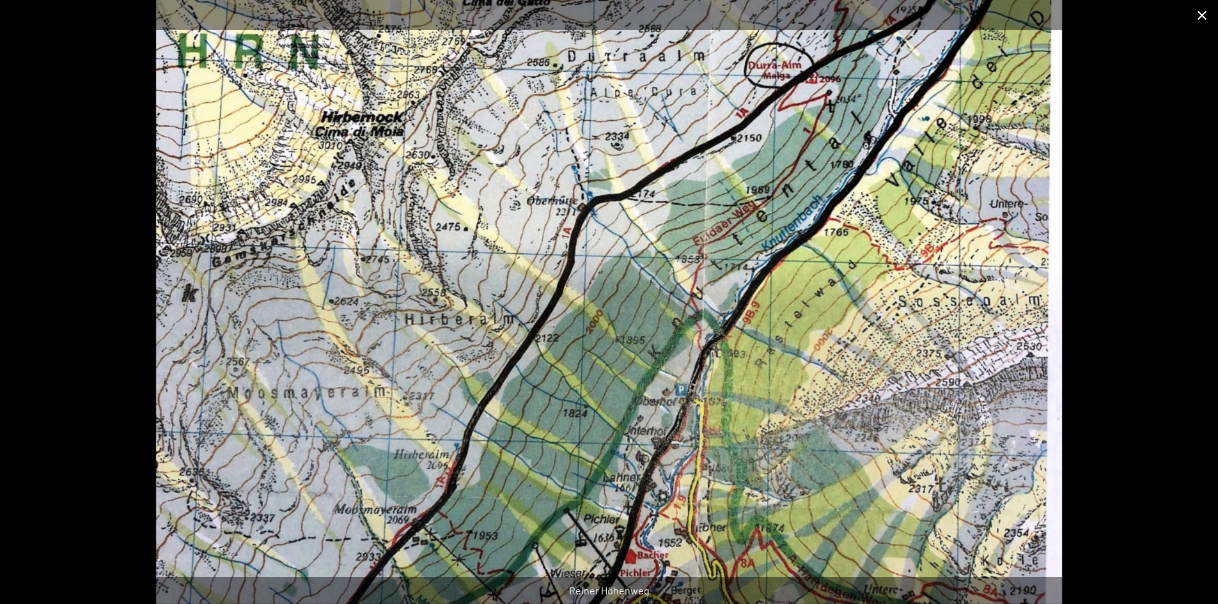
click at [1203, 13] on button "Close gallery" at bounding box center [1202, 15] width 32 height 30
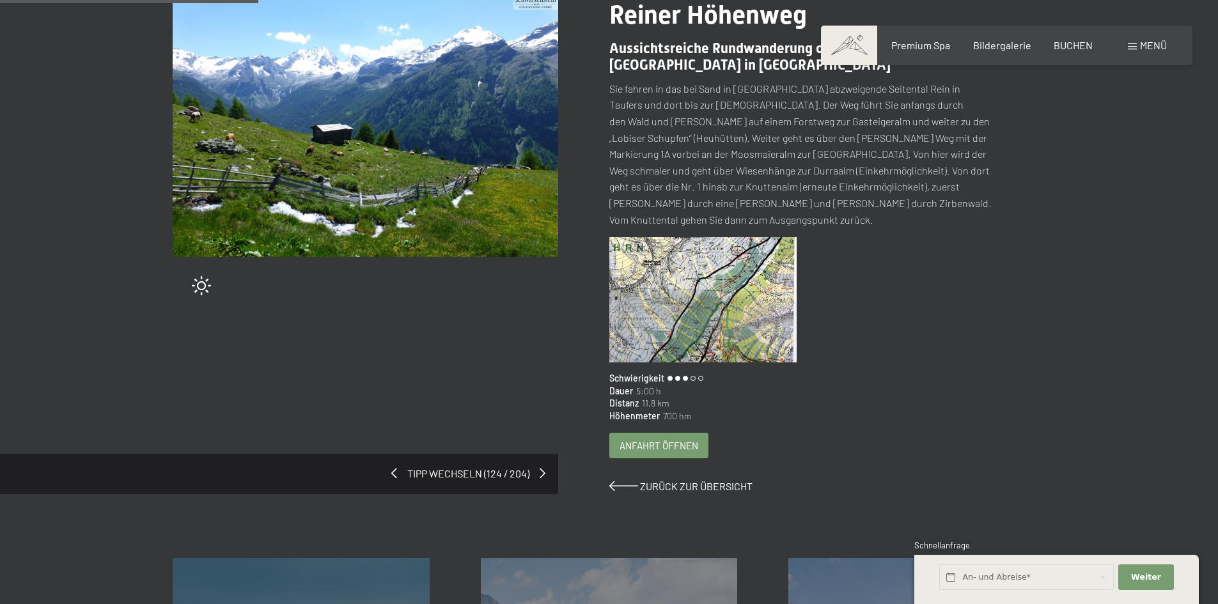
click at [679, 439] on span "Anfahrt öffnen" at bounding box center [658, 445] width 79 height 13
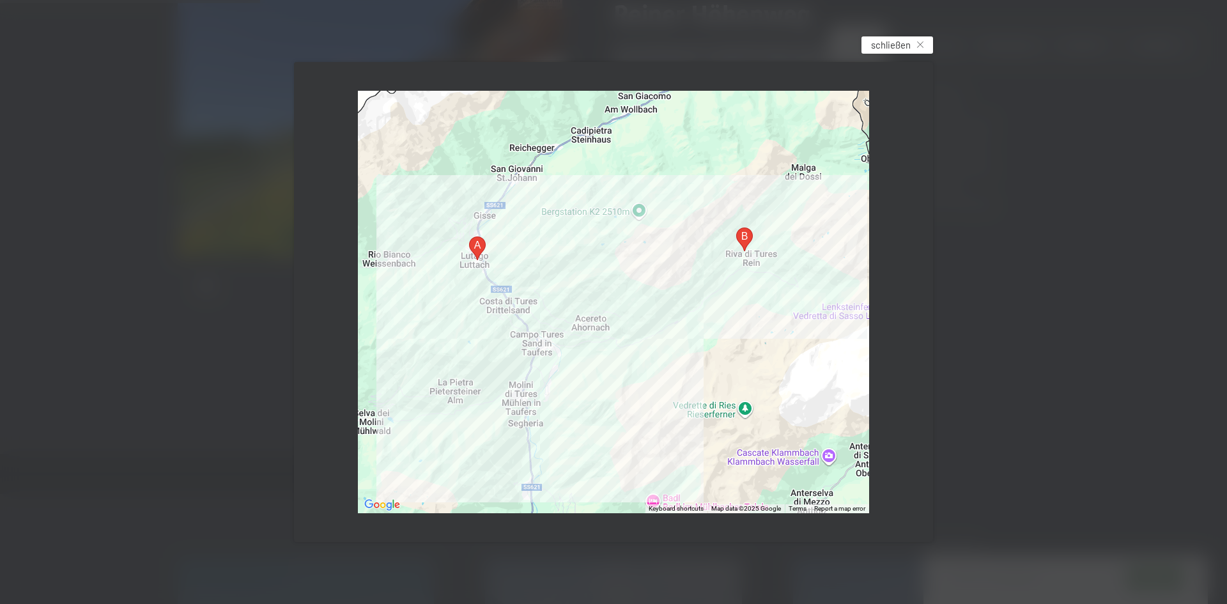
click at [881, 44] on span "schließen" at bounding box center [891, 44] width 40 height 13
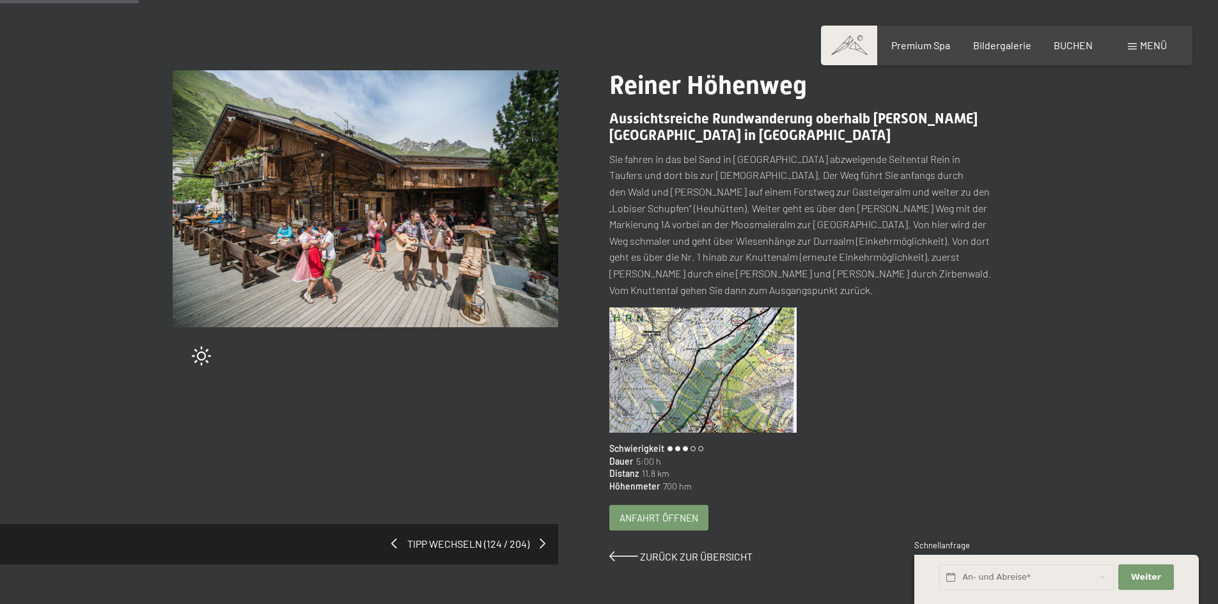
scroll to position [64, 0]
